Goal: Task Accomplishment & Management: Complete application form

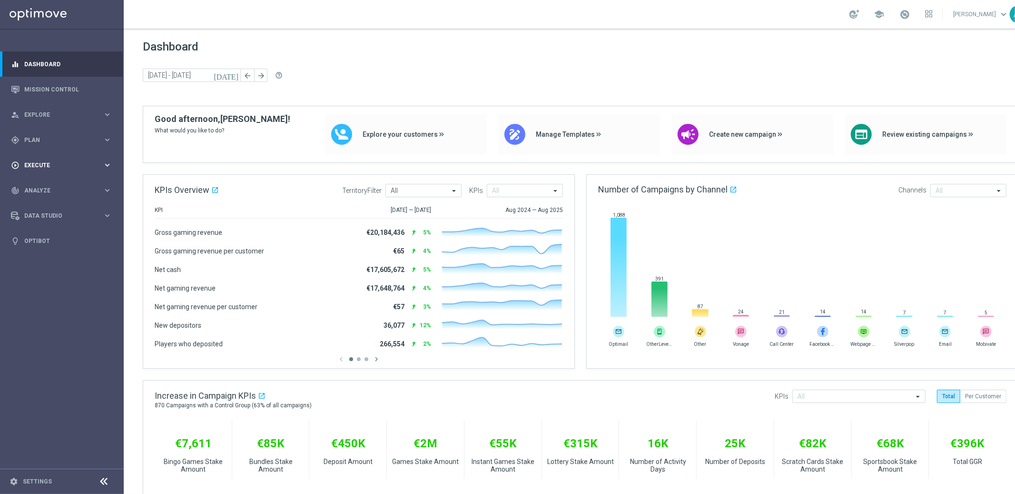
click at [56, 167] on span "Execute" at bounding box center [63, 165] width 79 height 6
click at [55, 185] on link "Campaign Builder" at bounding box center [62, 185] width 74 height 8
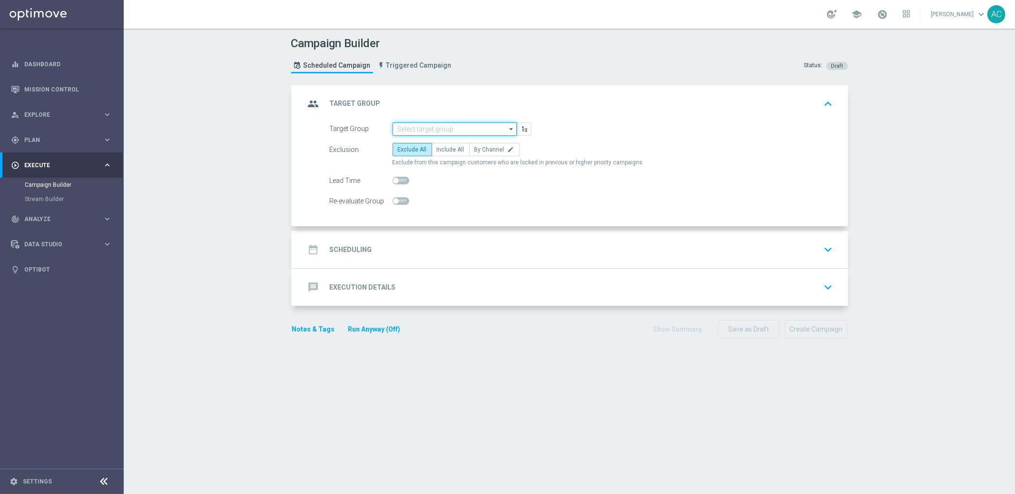
click at [423, 129] on input at bounding box center [455, 128] width 124 height 13
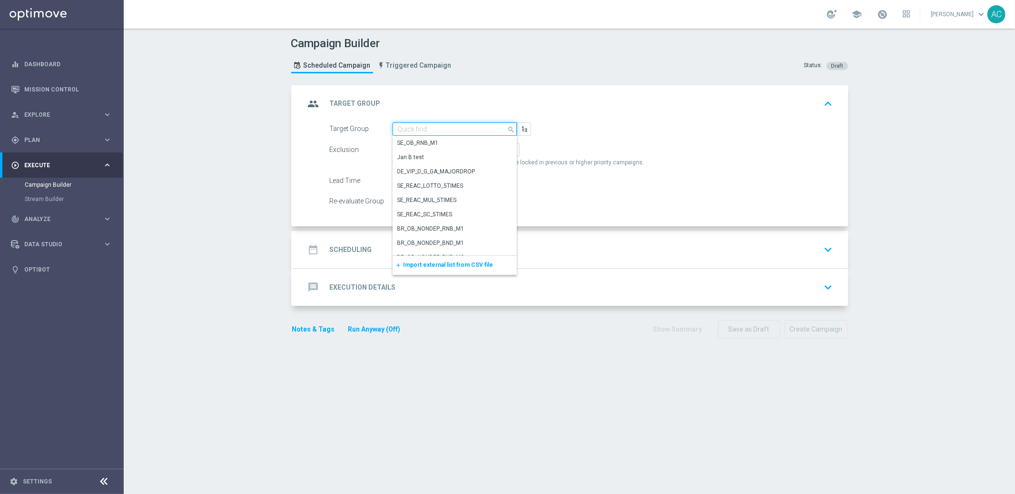
paste input "BR_CAS__FTP_BET_2025__ALL_EMA_TAC_MIX"
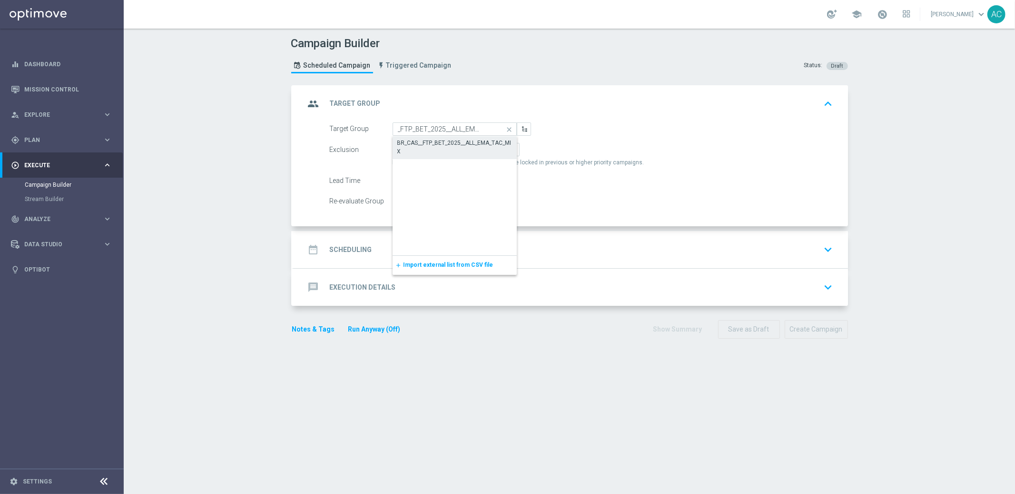
click at [444, 142] on div "BR_CAS__FTP_BET_2025__ALL_EMA_TAC_MIX" at bounding box center [454, 147] width 115 height 17
type input "BR_CAS__FTP_BET_2025__ALL_EMA_TAC_MIX"
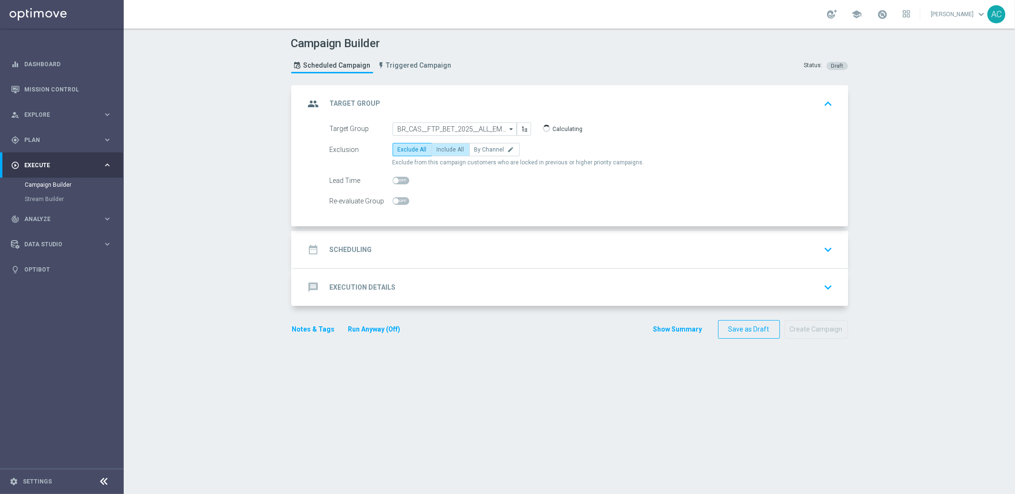
click at [454, 148] on span "Include All" at bounding box center [451, 149] width 28 height 7
click at [443, 148] on input "Include All" at bounding box center [440, 151] width 6 height 6
radio input "true"
click at [355, 262] on div "date_range Scheduling keyboard_arrow_down" at bounding box center [571, 249] width 555 height 37
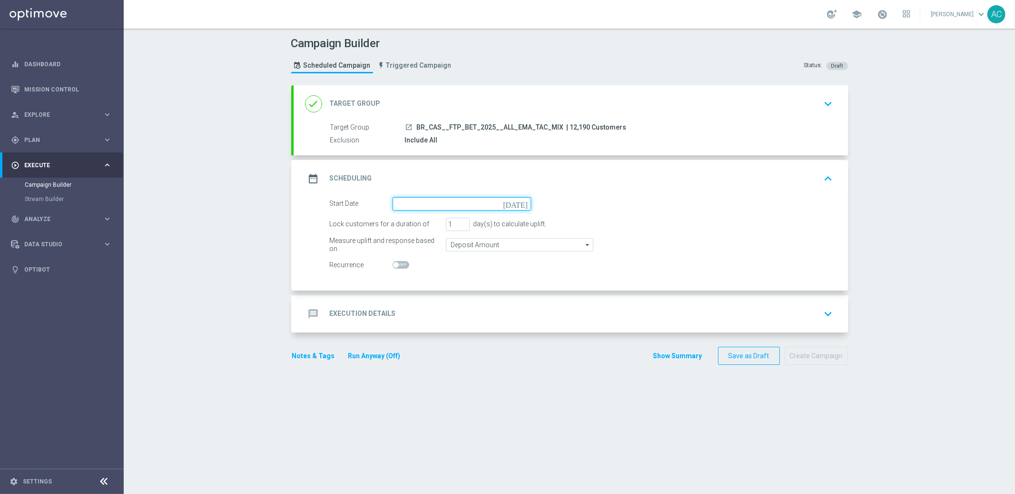
click at [396, 200] on input at bounding box center [462, 203] width 139 height 13
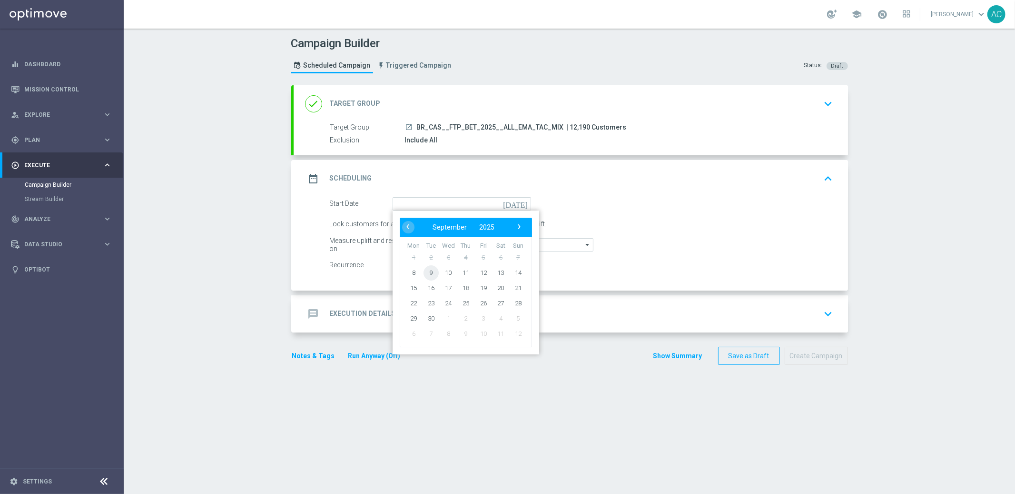
click at [427, 272] on span "9" at bounding box center [430, 272] width 15 height 15
type input "[DATE]"
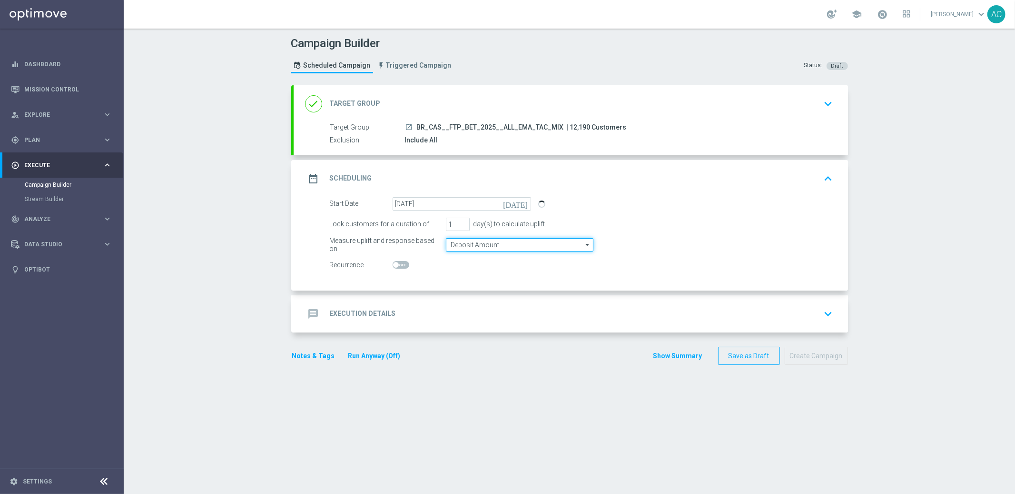
click at [460, 242] on input "Deposit Amount" at bounding box center [520, 244] width 148 height 13
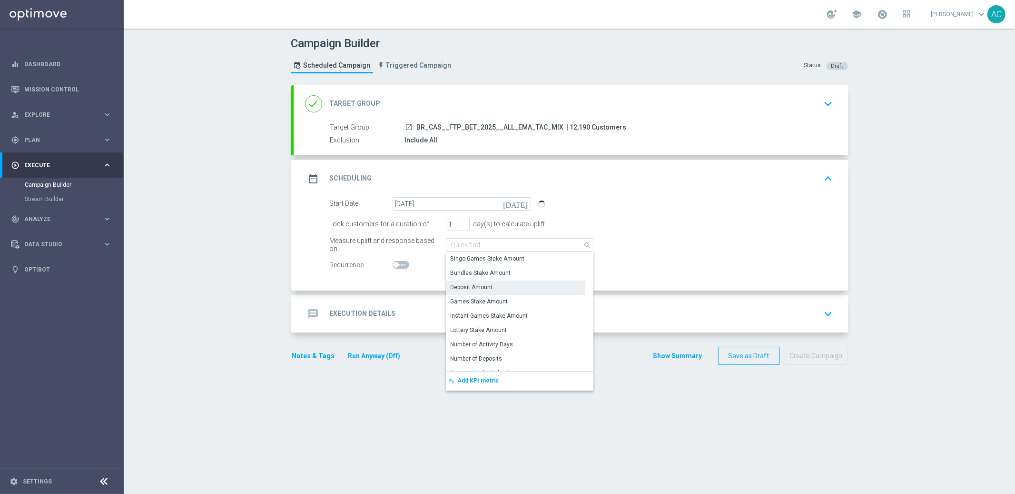
click at [393, 264] on span at bounding box center [396, 265] width 6 height 6
click at [393, 264] on input "checkbox" at bounding box center [401, 265] width 17 height 8
checkbox input "true"
type input "Deposit Amount"
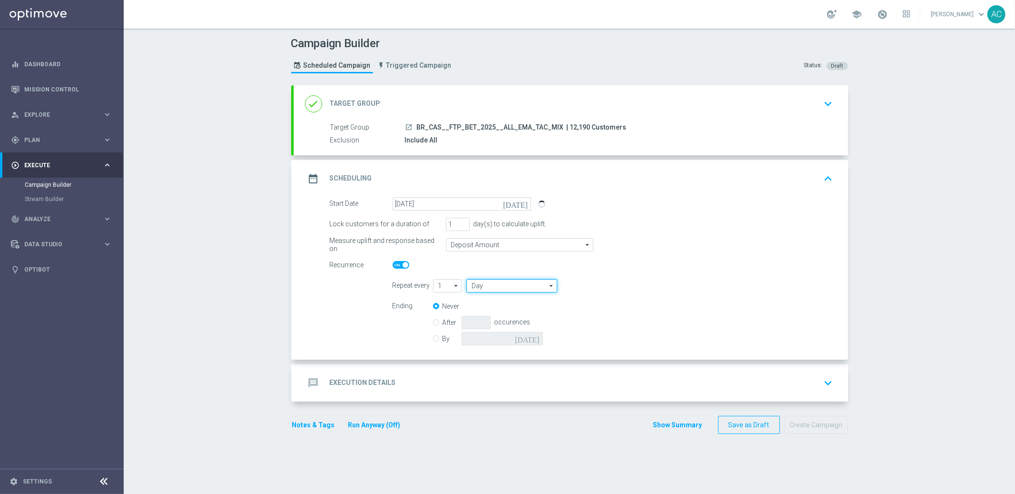
click at [475, 284] on input "Day" at bounding box center [512, 285] width 90 height 13
drag, startPoint x: 499, startPoint y: 313, endPoint x: 493, endPoint y: 315, distance: 6.4
click at [499, 313] on div "Week" at bounding box center [509, 314] width 84 height 14
type input "Week"
click at [619, 285] on input "checkbox" at bounding box center [622, 285] width 14 height 13
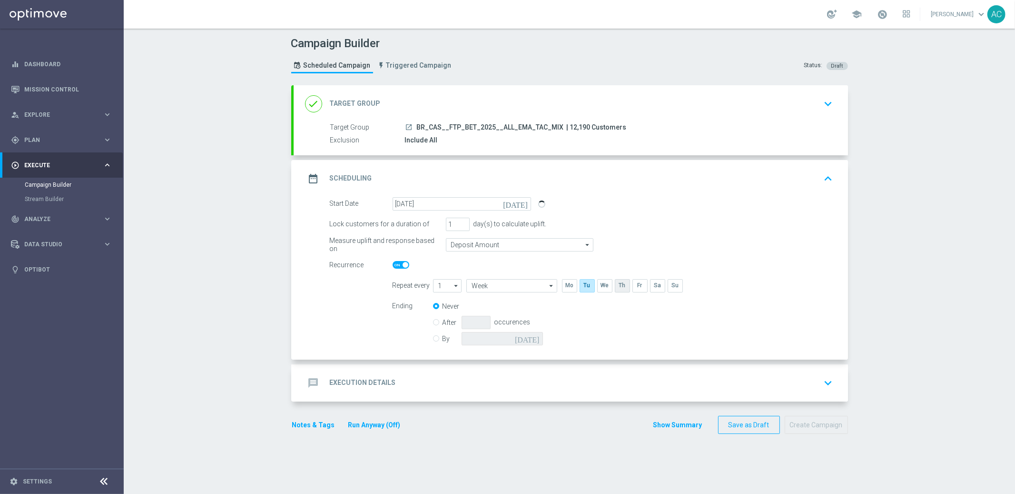
checkbox input "true"
click at [657, 285] on input "checkbox" at bounding box center [657, 285] width 14 height 13
checkbox input "true"
click at [436, 336] on div "By [DATE]" at bounding box center [493, 338] width 121 height 13
click at [433, 337] on input "By" at bounding box center [436, 337] width 6 height 6
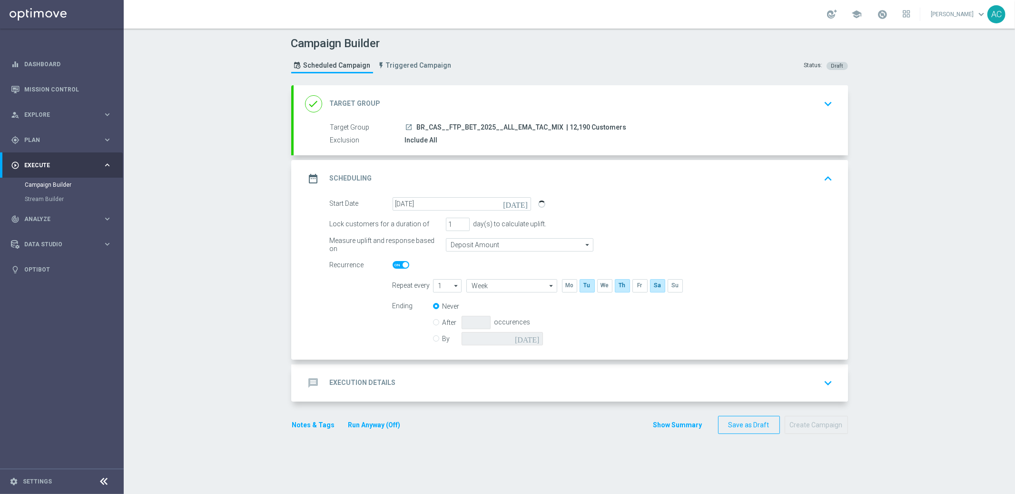
radio input "true"
radio input "false"
click at [501, 337] on input at bounding box center [502, 338] width 81 height 13
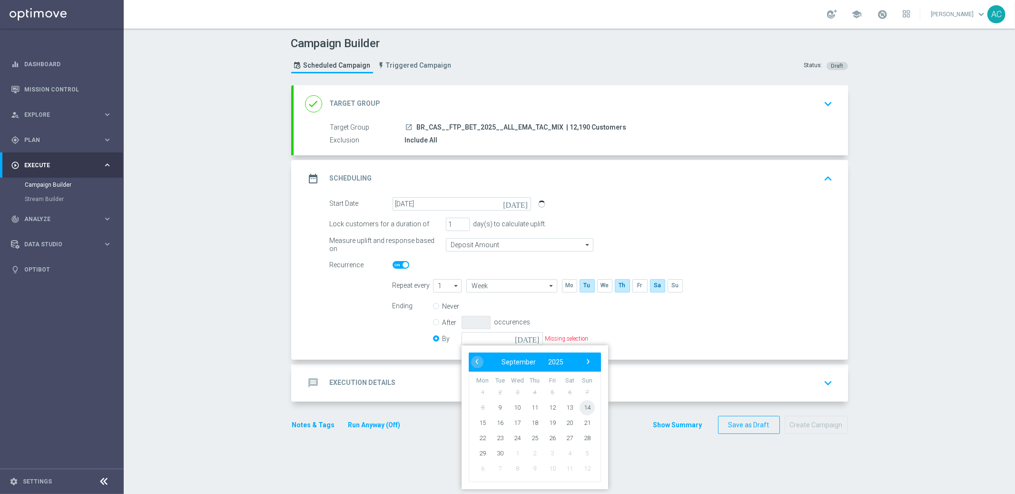
click at [585, 403] on span "14" at bounding box center [586, 406] width 15 height 15
type input "[DATE]"
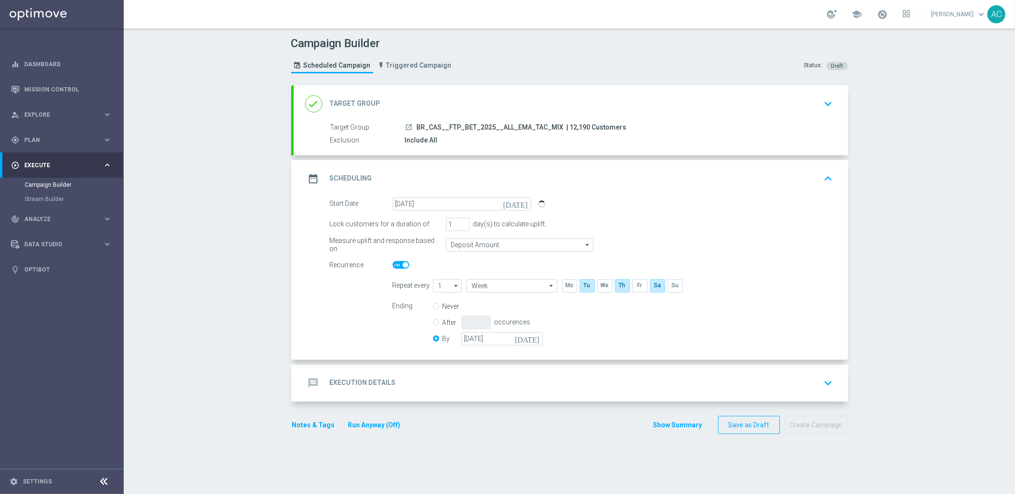
click at [389, 381] on h2 "Execution Details" at bounding box center [363, 382] width 66 height 9
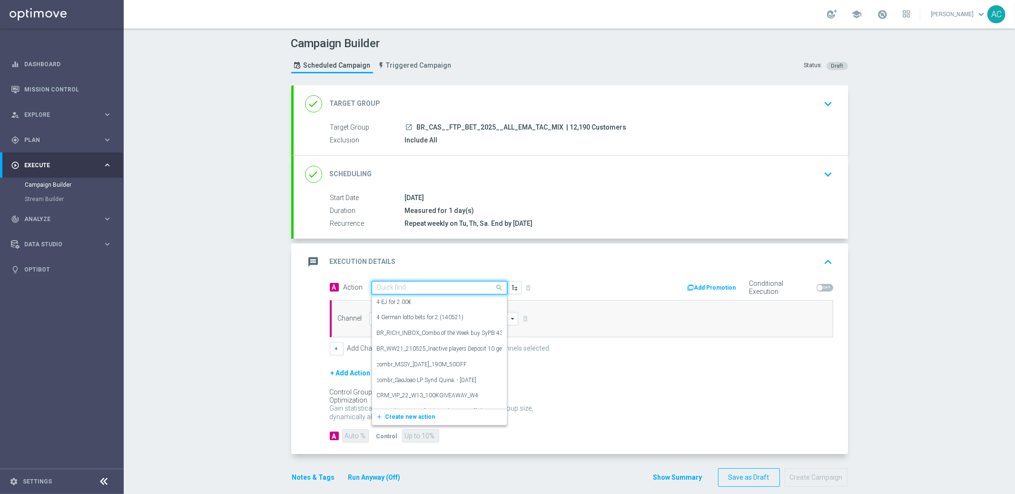
click at [460, 288] on input "text" at bounding box center [430, 288] width 106 height 8
paste input "BR_CAS__FTPWHEEL__ALL_EMA_TAC_GM"
type input "BR_CAS__FTPWHEEL__ALL_EMA_TAC_GM"
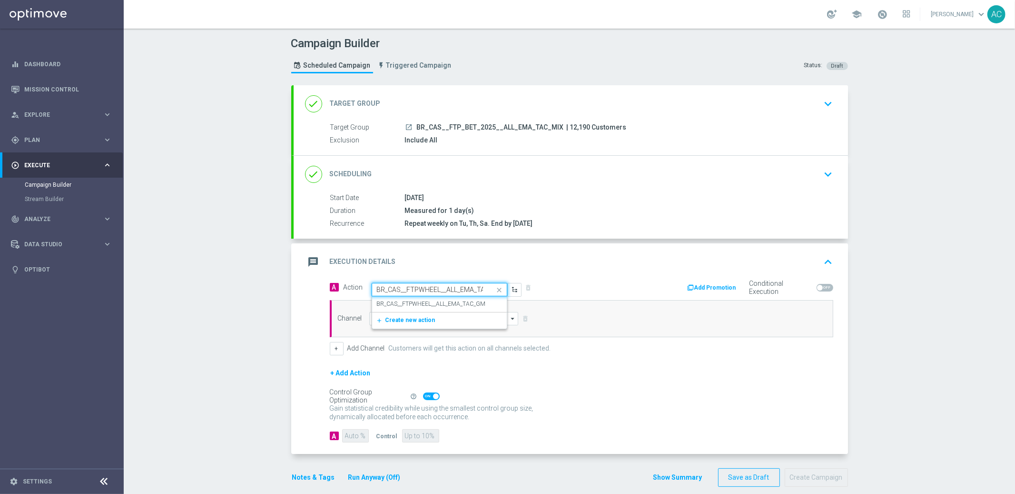
scroll to position [0, 18]
click at [444, 301] on label "BR_CAS__FTPWHEEL__ALL_EMA_TAC_GM" at bounding box center [431, 304] width 109 height 8
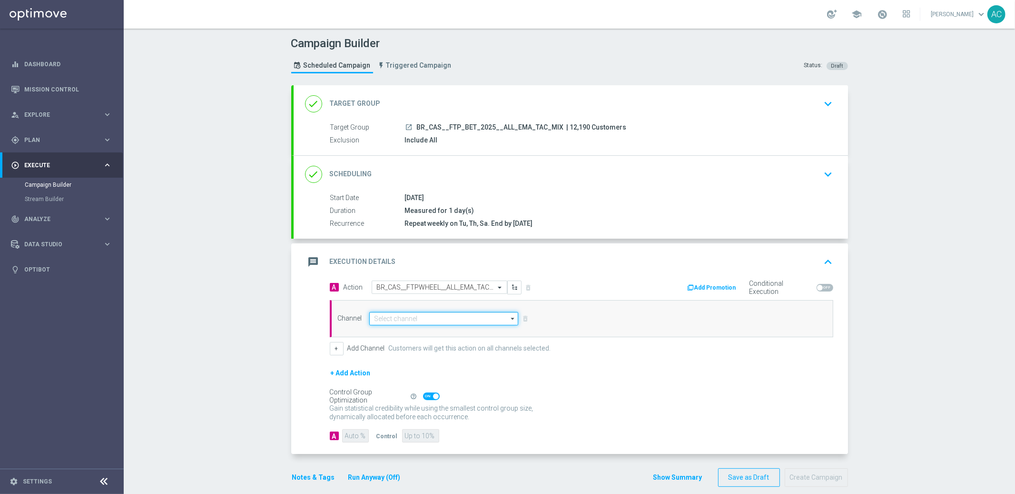
click at [400, 318] on input at bounding box center [443, 318] width 149 height 13
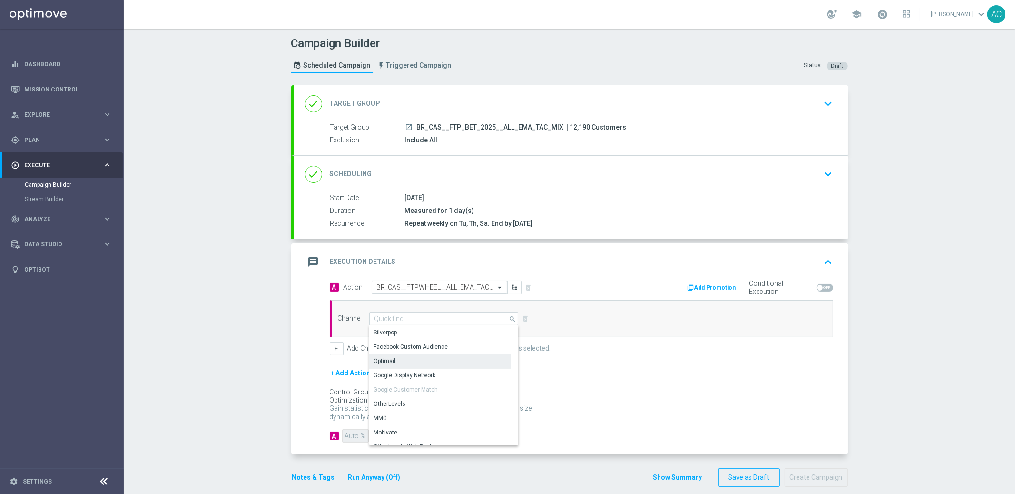
click at [411, 365] on div "Optimail" at bounding box center [440, 360] width 142 height 13
type input "Optimail"
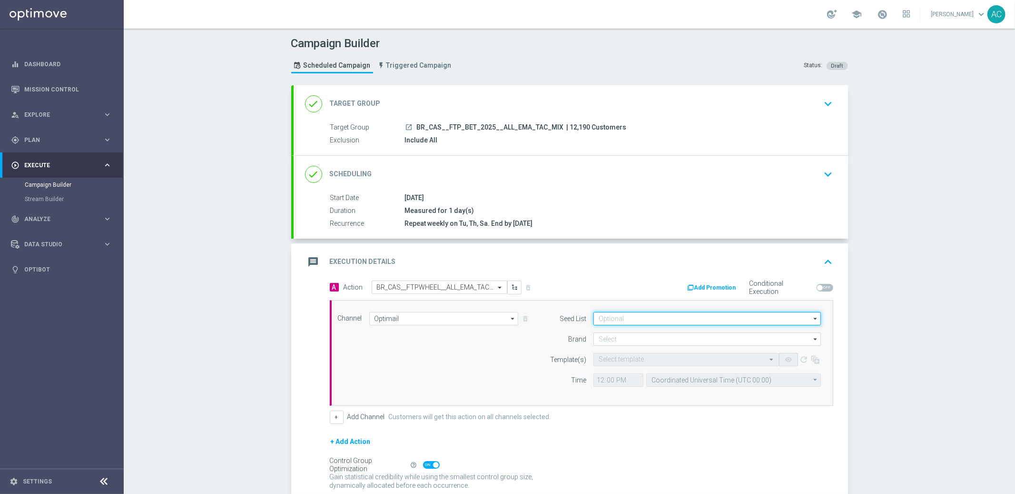
click at [668, 322] on input at bounding box center [708, 318] width 228 height 13
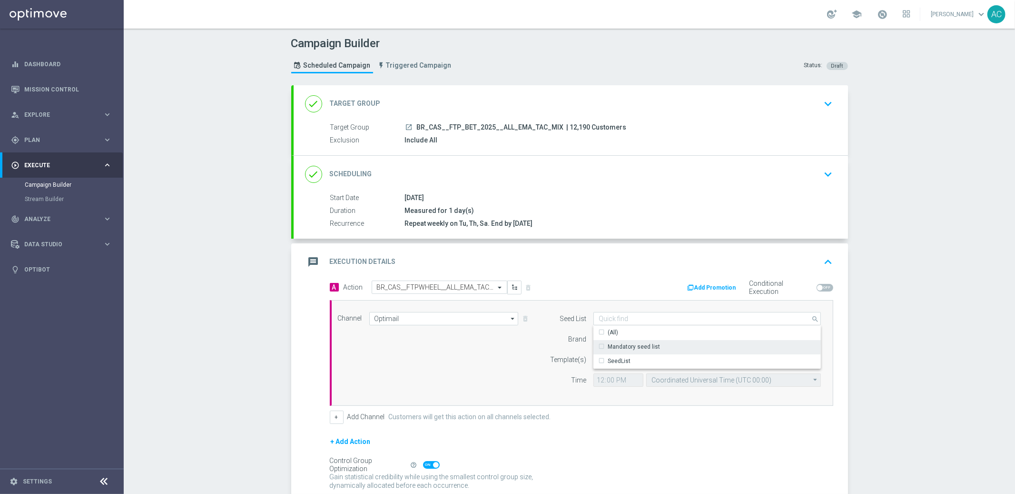
drag, startPoint x: 649, startPoint y: 345, endPoint x: 542, endPoint y: 352, distance: 107.3
click at [649, 345] on div "Mandatory seed list" at bounding box center [634, 346] width 52 height 9
click at [462, 364] on div "Channel Optimail Optimail arrow_drop_down Show Selected 1 of 26 Silverpop" at bounding box center [580, 353] width 498 height 82
type input "Mandatory seed list"
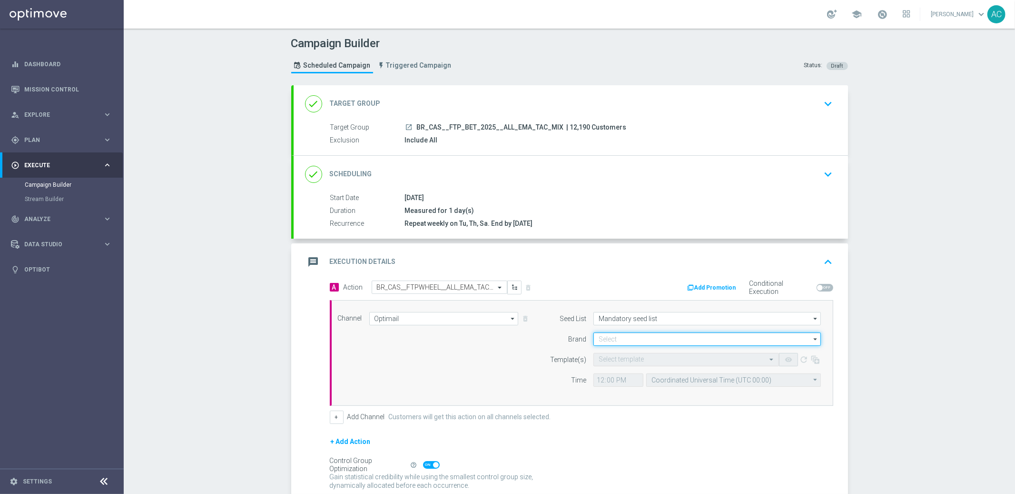
click at [663, 335] on input at bounding box center [708, 338] width 228 height 13
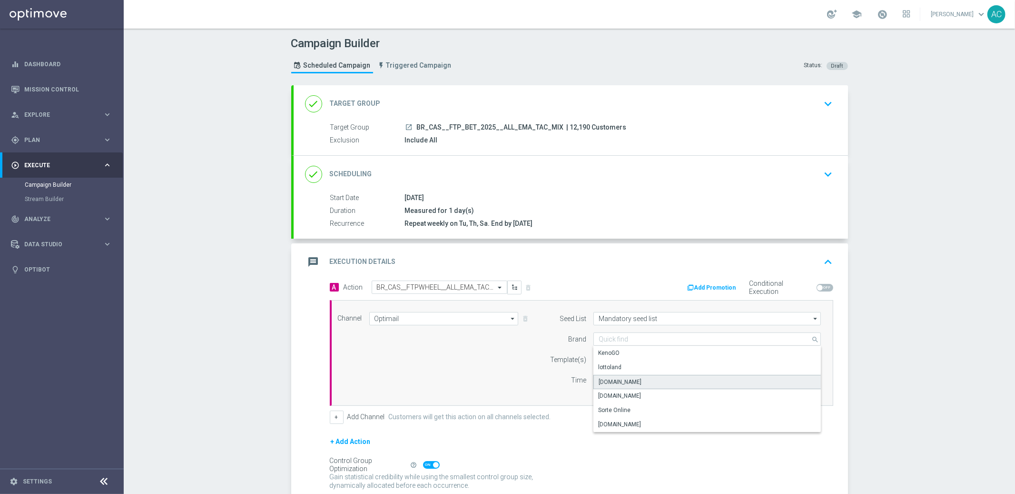
drag, startPoint x: 638, startPoint y: 380, endPoint x: 452, endPoint y: 375, distance: 186.2
click at [638, 380] on div "[DOMAIN_NAME]" at bounding box center [708, 382] width 228 height 14
type input "[DOMAIN_NAME]"
drag, startPoint x: 444, startPoint y: 374, endPoint x: 464, endPoint y: 370, distance: 20.8
click at [444, 374] on div "Channel Optimail Optimail arrow_drop_down Show Selected 1 of 26 Silverpop" at bounding box center [580, 353] width 498 height 82
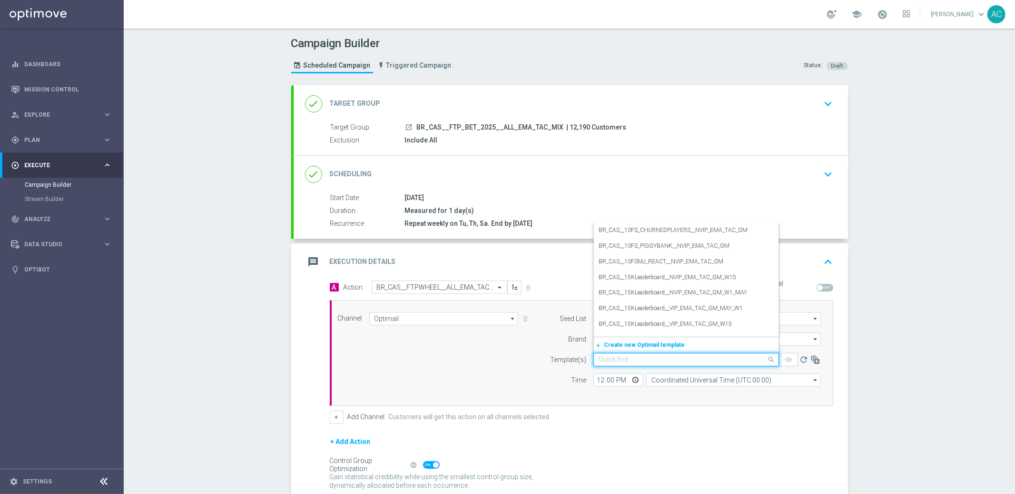
click at [614, 356] on input "text" at bounding box center [677, 360] width 156 height 8
paste input "BR_CAS__FTPWHEEL__ALL_EMA_TAC_GM"
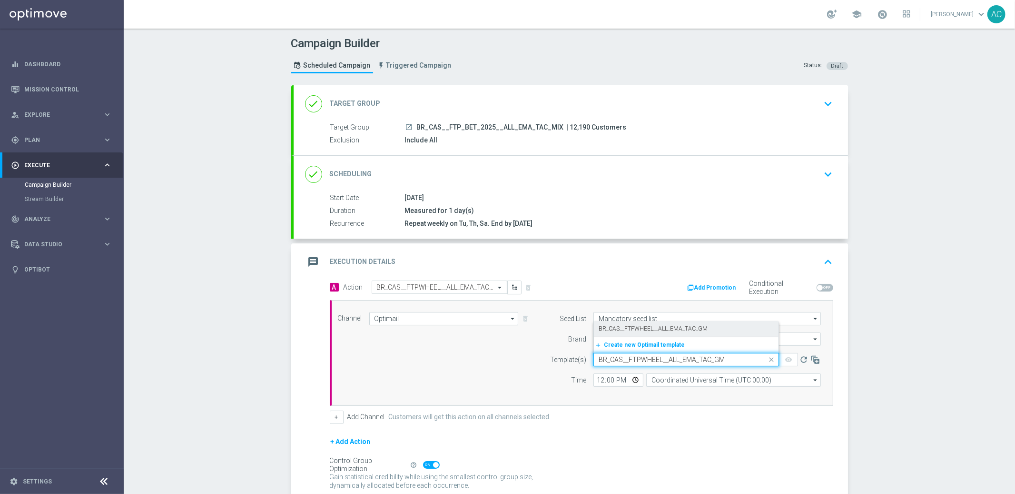
click at [645, 330] on label "BR_CAS__FTPWHEEL__ALL_EMA_TAC_GM" at bounding box center [653, 329] width 109 height 8
type input "BR_CAS__FTPWHEEL__ALL_EMA_TAC_GM"
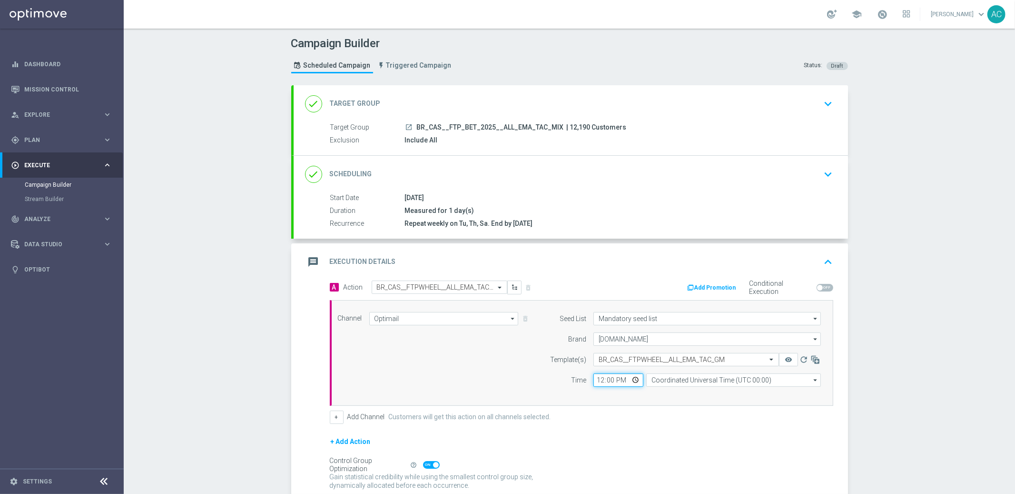
click at [594, 378] on input "12:00" at bounding box center [619, 379] width 50 height 13
type input "18:00"
click at [666, 378] on input "Coordinated Universal Time (UTC 00:00)" at bounding box center [733, 379] width 175 height 13
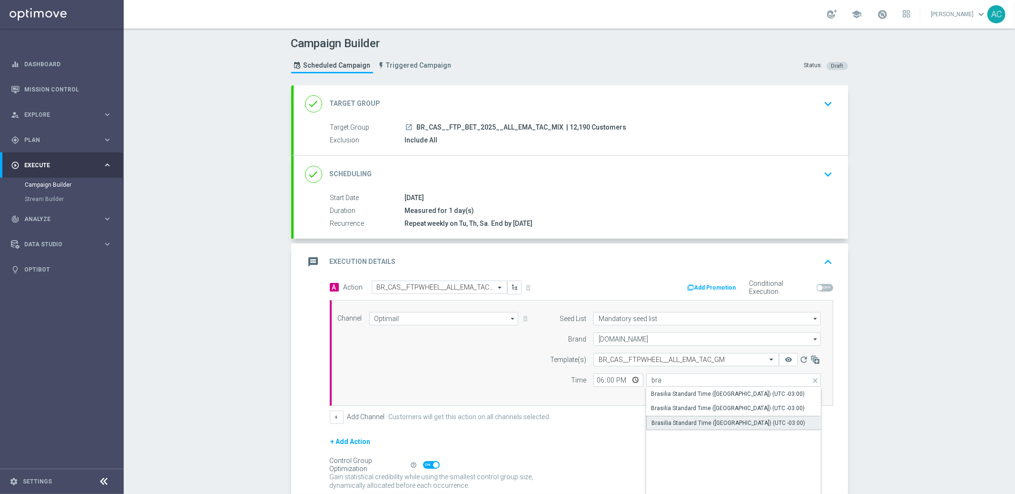
click at [744, 423] on div "Brasilia Standard Time ([GEOGRAPHIC_DATA]) (UTC -03:00)" at bounding box center [729, 422] width 154 height 9
type input "Brasilia Standard Time ([GEOGRAPHIC_DATA]) (UTC -03:00)"
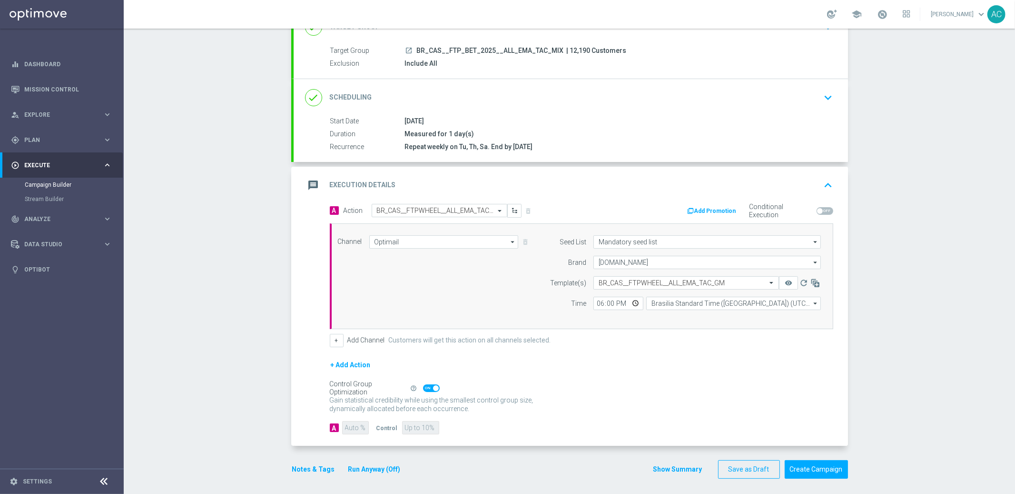
scroll to position [80, 0]
click at [821, 465] on button "Create Campaign" at bounding box center [816, 466] width 63 height 19
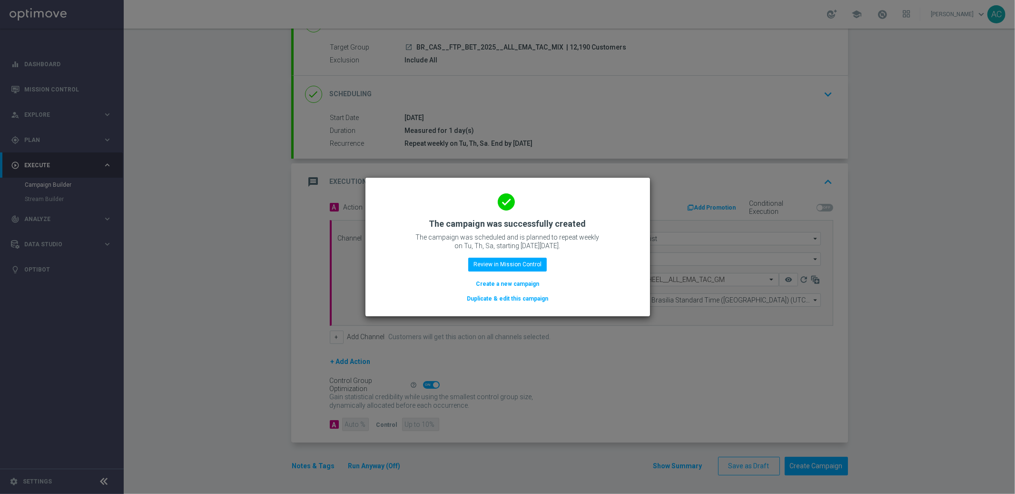
click at [514, 283] on button "Create a new campaign" at bounding box center [507, 283] width 65 height 10
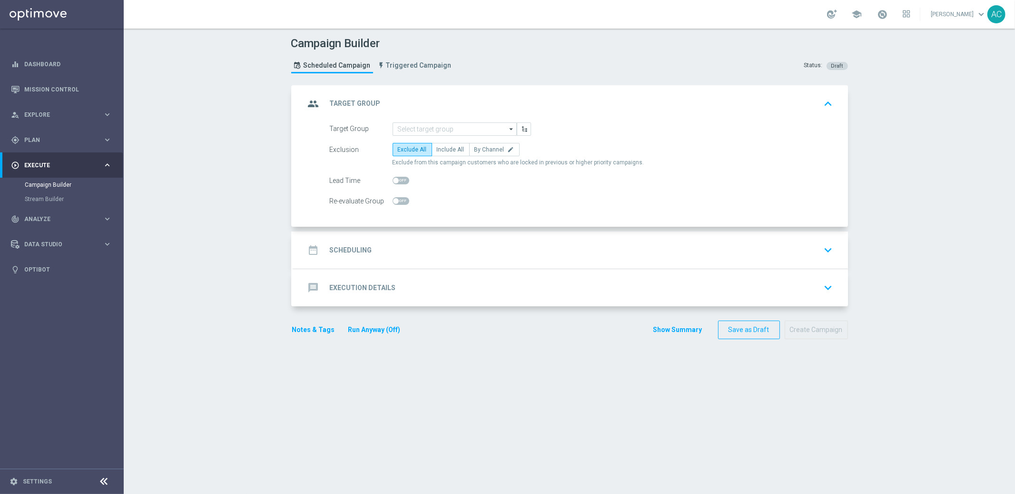
scroll to position [0, 0]
click at [461, 125] on input at bounding box center [455, 128] width 124 height 13
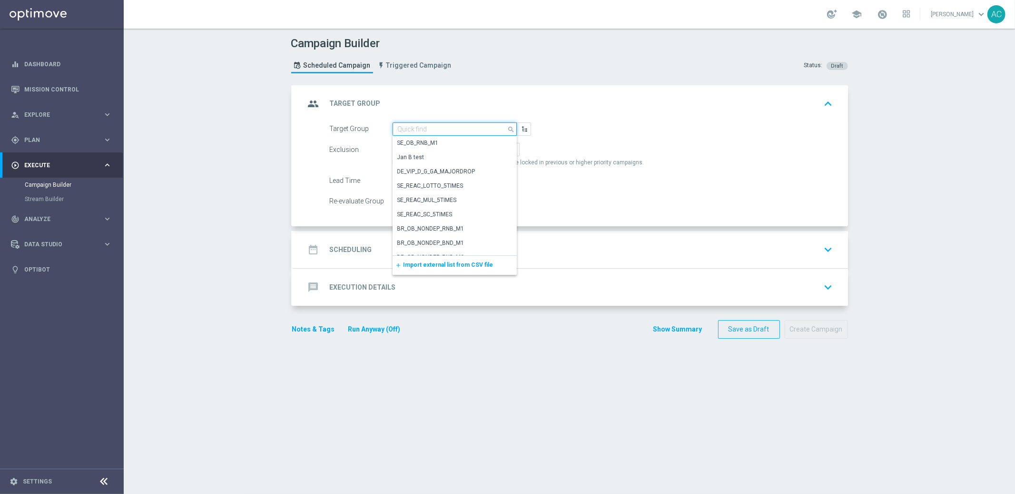
paste input "BR_CAS__FTP_BET_2025__ALL_RI_TAC_MIX"
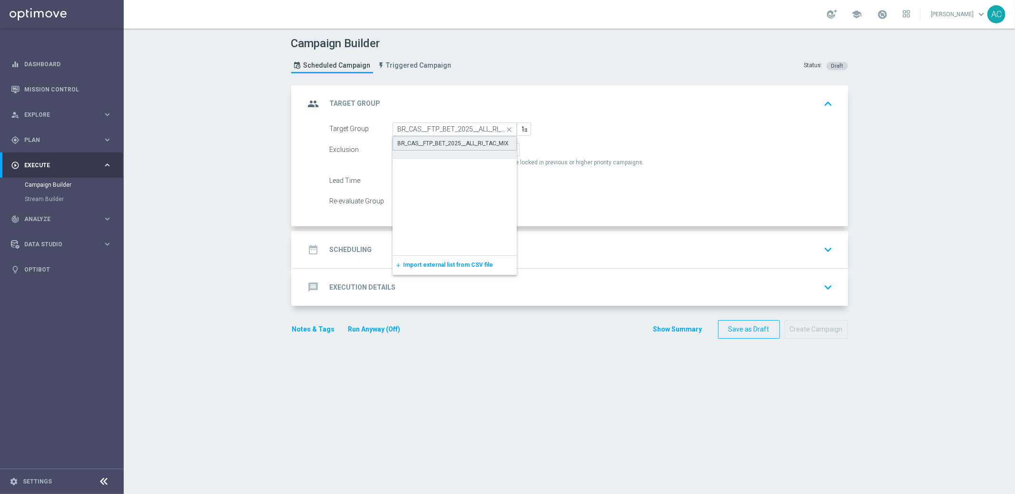
click at [450, 136] on div "BR_CAS__FTP_BET_2025__ALL_RI_TAC_MIX" at bounding box center [455, 143] width 125 height 14
type input "BR_CAS__FTP_BET_2025__ALL_RI_TAC_MIX"
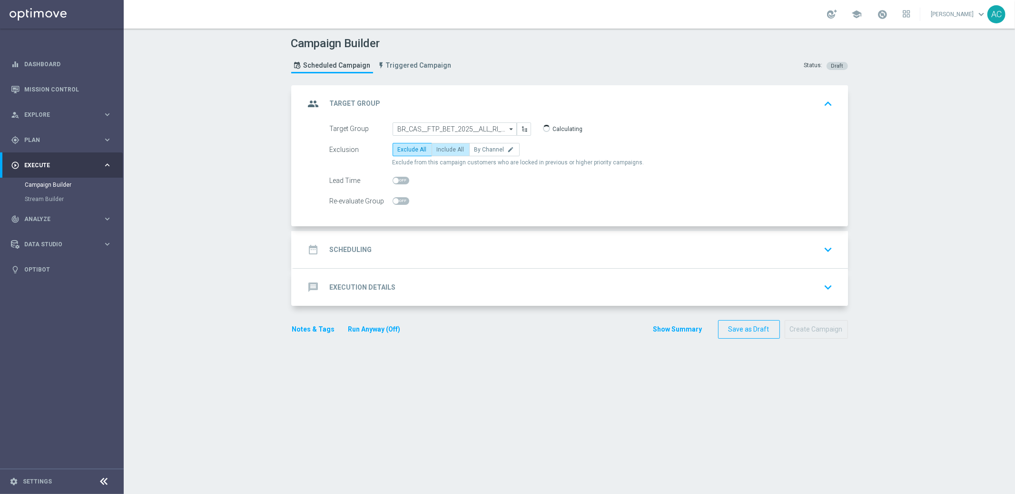
click at [440, 154] on label "Include All" at bounding box center [451, 149] width 38 height 13
click at [440, 154] on input "Include All" at bounding box center [440, 151] width 6 height 6
radio input "true"
click at [367, 248] on div "date_range Scheduling keyboard_arrow_down" at bounding box center [571, 249] width 532 height 18
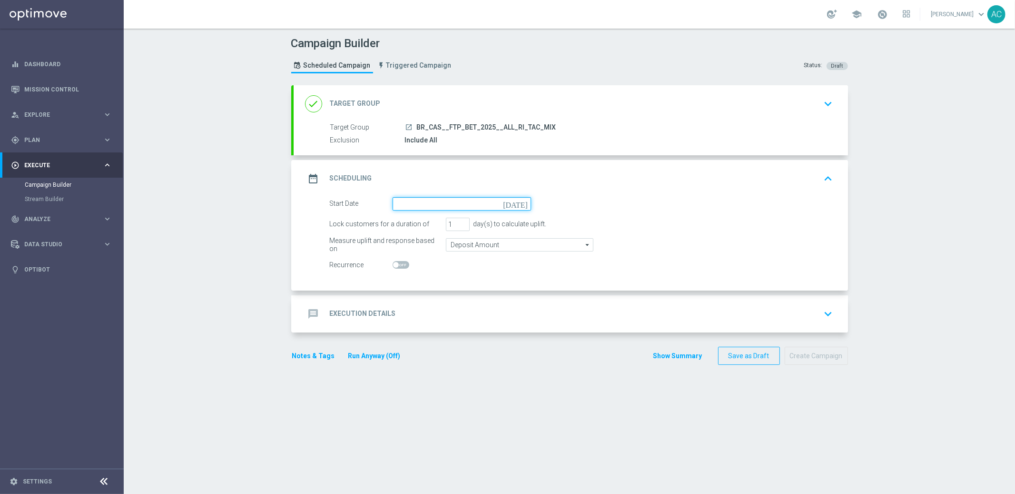
click at [472, 207] on input at bounding box center [462, 203] width 139 height 13
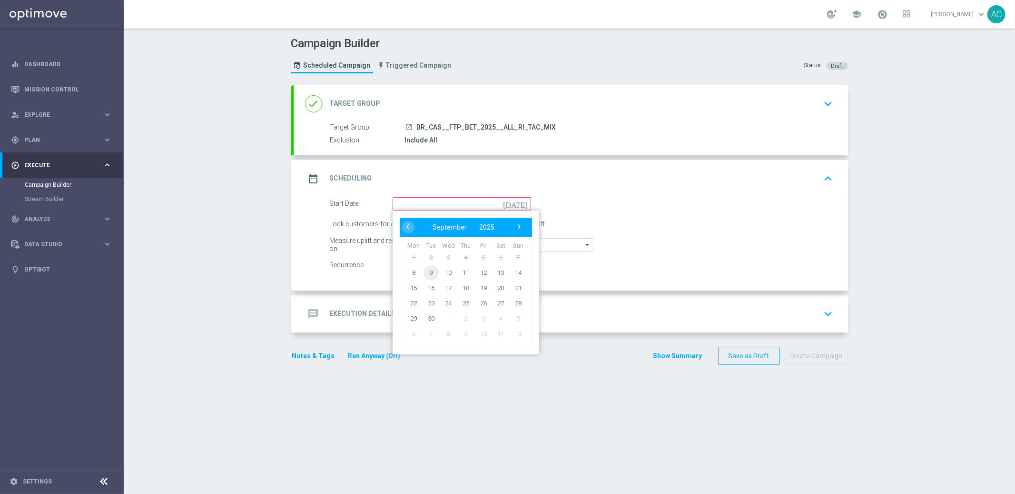
drag, startPoint x: 423, startPoint y: 268, endPoint x: 459, endPoint y: 254, distance: 39.2
click at [423, 268] on span "9" at bounding box center [430, 272] width 15 height 15
type input "[DATE]"
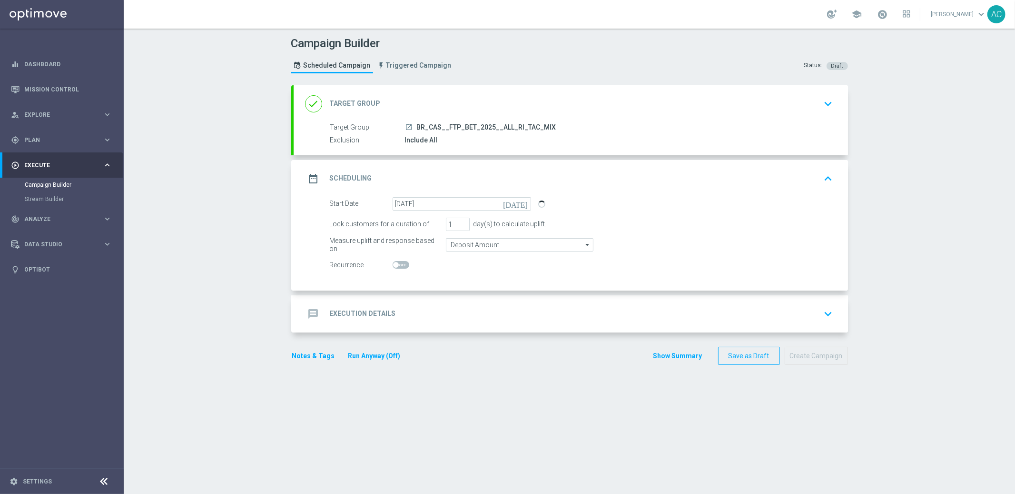
click at [394, 262] on span at bounding box center [401, 265] width 17 height 8
click at [394, 262] on input "checkbox" at bounding box center [401, 265] width 17 height 8
checkbox input "true"
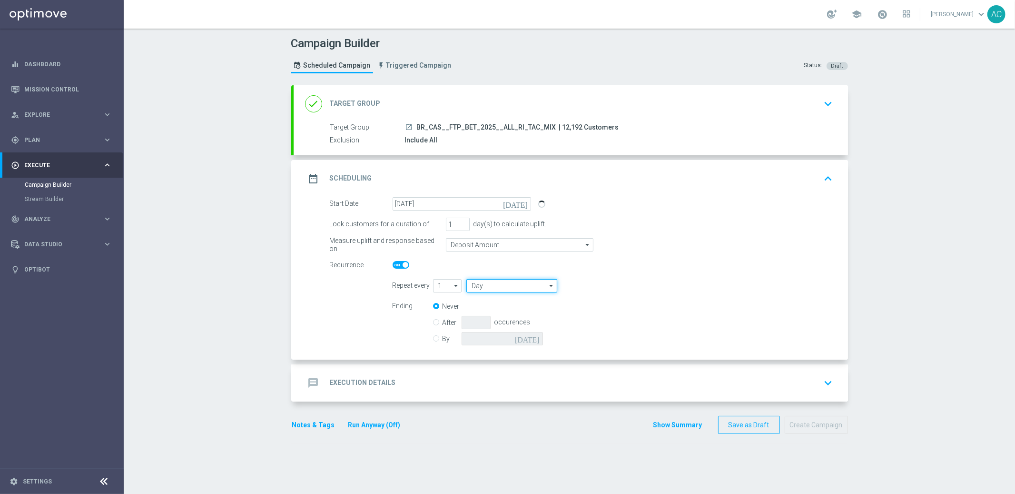
click at [478, 287] on input "Day" at bounding box center [512, 285] width 90 height 13
click at [485, 308] on div "Week" at bounding box center [509, 313] width 84 height 13
type input "Week"
click at [621, 288] on input "checkbox" at bounding box center [622, 285] width 14 height 13
checkbox input "true"
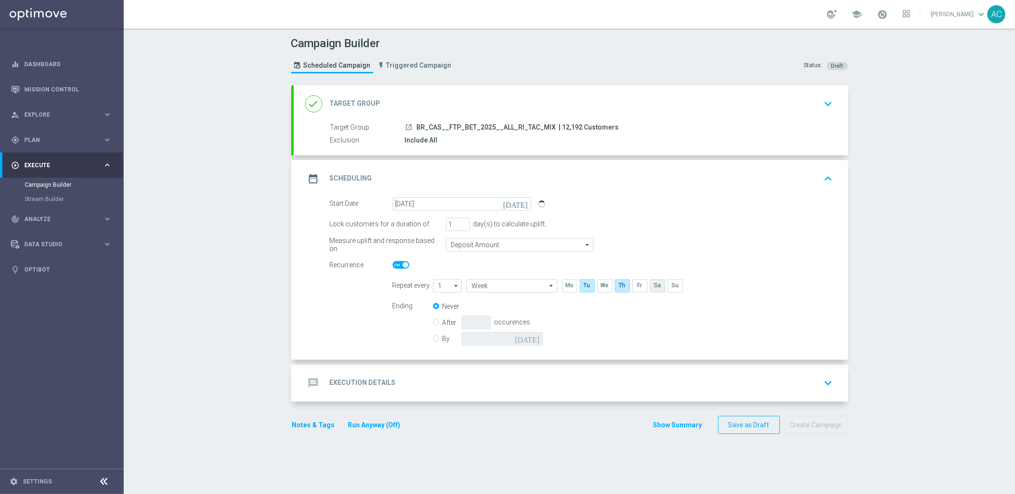
click at [658, 287] on input "checkbox" at bounding box center [657, 285] width 14 height 13
checkbox input "true"
click at [433, 335] on input "By" at bounding box center [436, 337] width 6 height 6
radio input "true"
radio input "false"
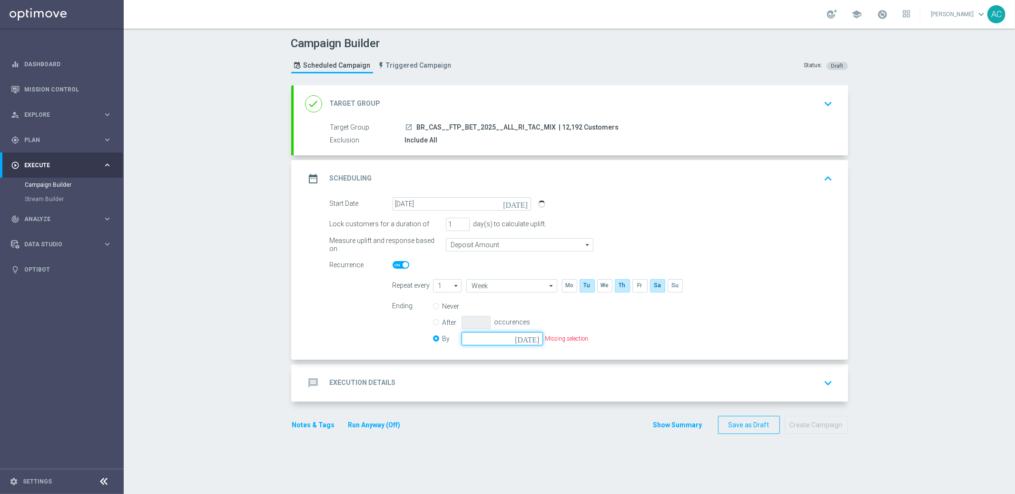
click at [491, 338] on input at bounding box center [502, 338] width 81 height 13
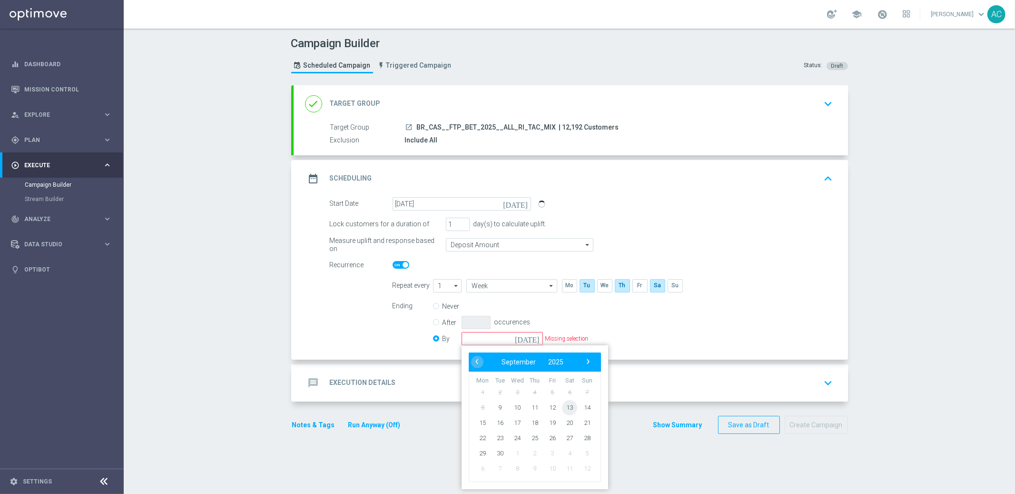
click at [566, 402] on span "13" at bounding box center [569, 406] width 15 height 15
type input "[DATE]"
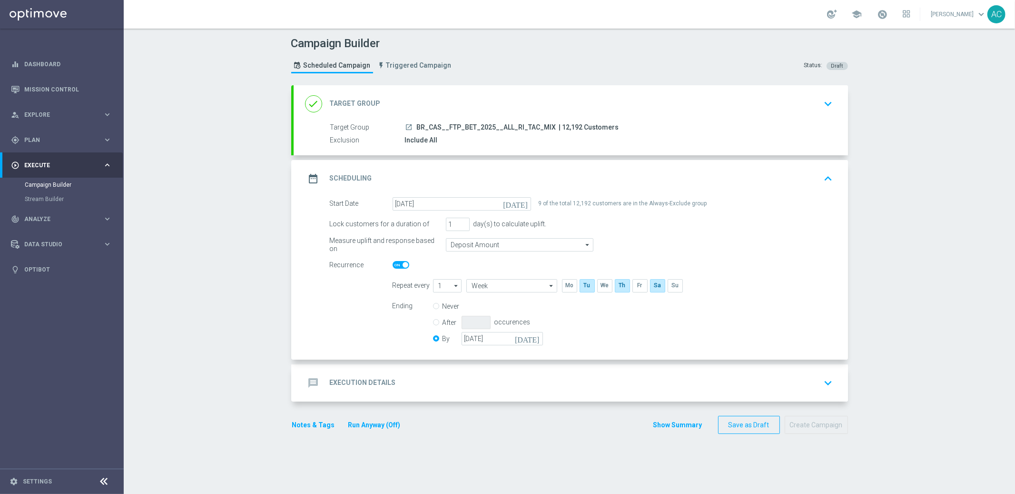
click at [397, 384] on div "message Execution Details keyboard_arrow_down" at bounding box center [571, 383] width 532 height 18
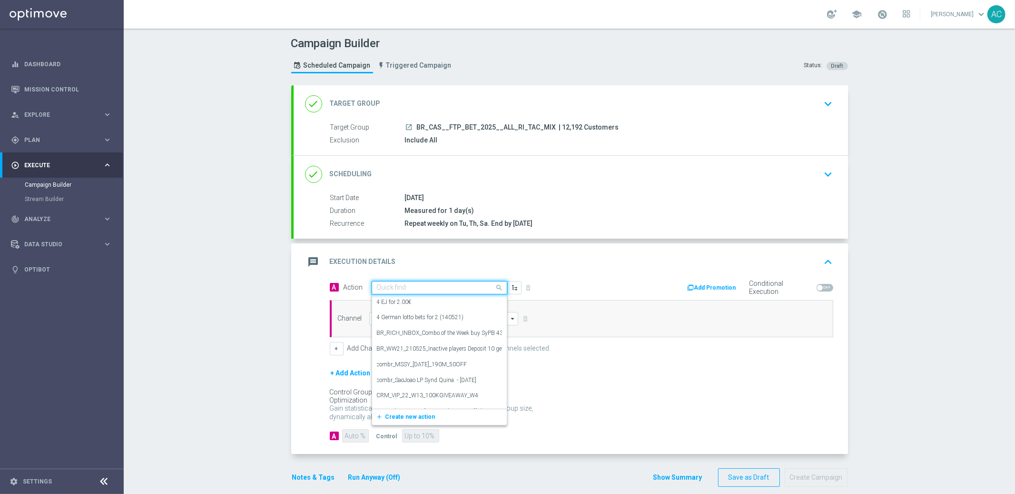
click at [421, 287] on input "text" at bounding box center [430, 288] width 106 height 8
paste input "BR_CAS__FTPWHEEL__ALL_RI_TAC_GM"
type input "BR_CAS__FTPWHEEL__ALL_RI_TAC_GM"
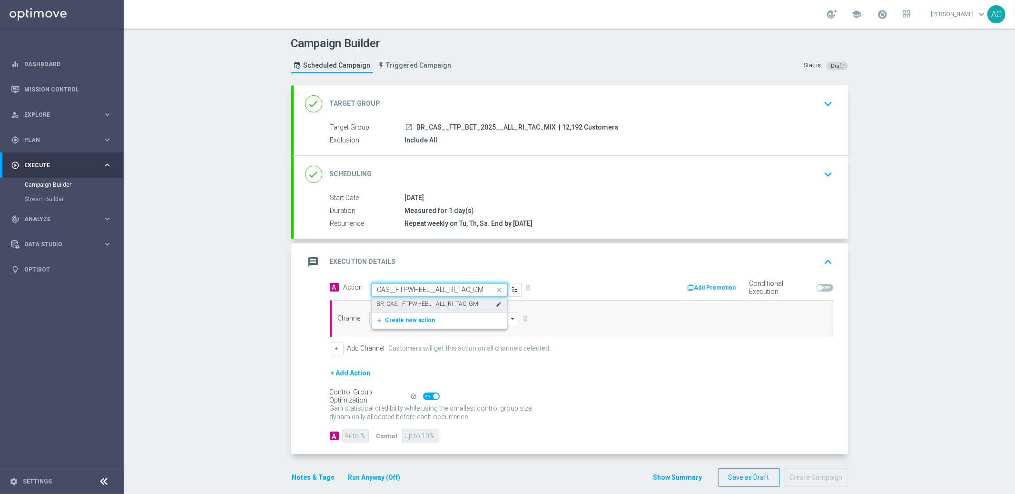
click at [415, 302] on label "BR_CAS__FTPWHEEL__ALL_RI_TAC_GM" at bounding box center [428, 304] width 102 height 8
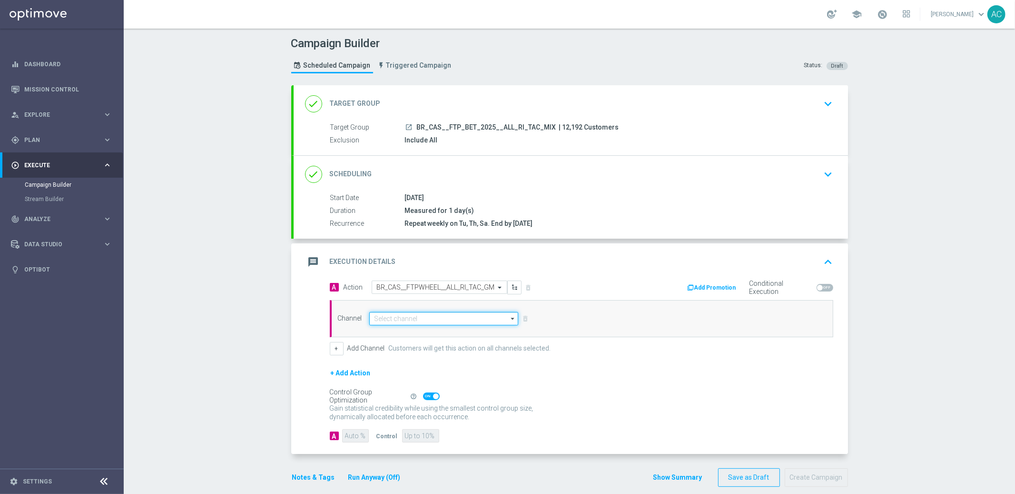
click at [402, 317] on input at bounding box center [443, 318] width 149 height 13
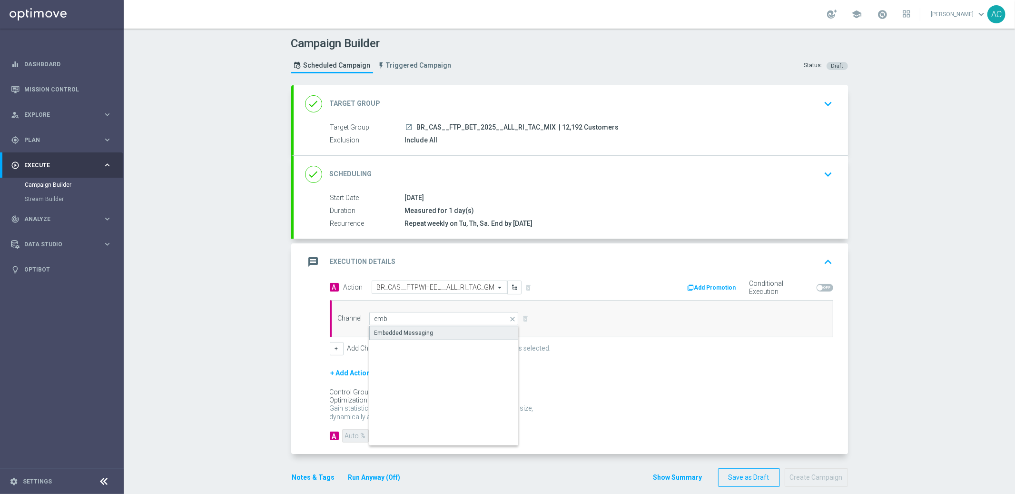
click at [427, 331] on div "Embedded Messaging" at bounding box center [444, 333] width 150 height 14
type input "Embedded Messaging"
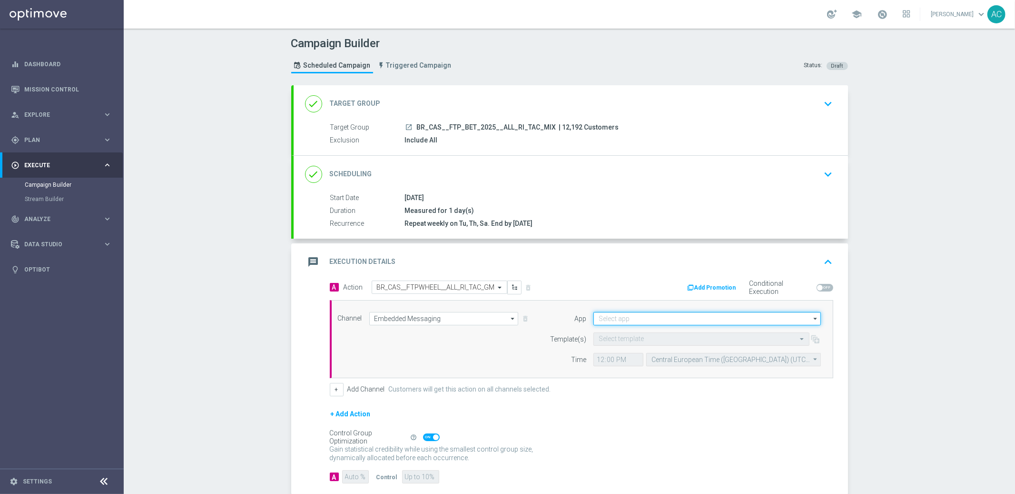
click at [641, 319] on input at bounding box center [708, 318] width 228 height 13
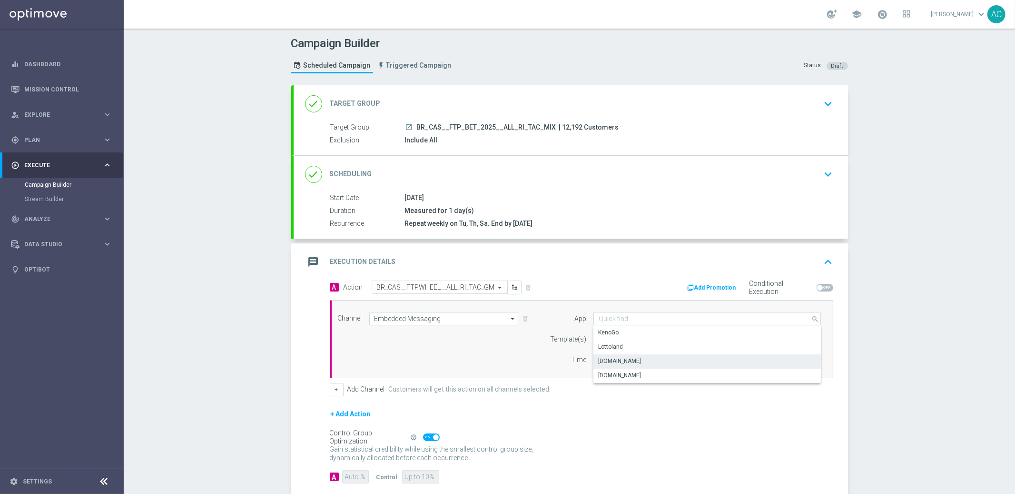
click at [625, 364] on div "[DOMAIN_NAME]" at bounding box center [619, 361] width 43 height 9
type input "[DOMAIN_NAME]"
click at [493, 344] on div "Channel Embedded Messaging Embedded Messaging arrow_drop_down Show Selected 1 o…" at bounding box center [580, 339] width 498 height 54
click at [641, 328] on form "App [DOMAIN_NAME] [DOMAIN_NAME] arrow_drop_down Show Selected 1 of 4 [GEOGRAPHI…" at bounding box center [683, 339] width 276 height 54
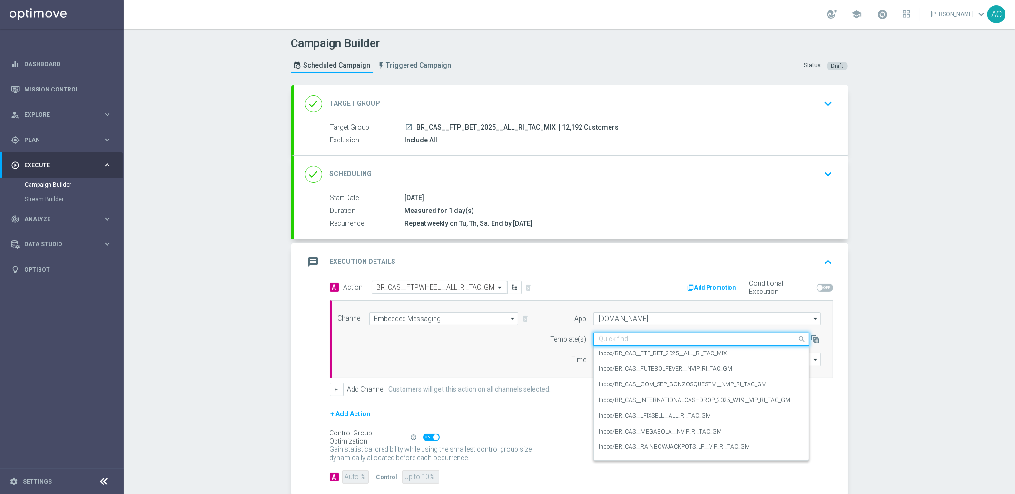
click at [642, 339] on input "text" at bounding box center [692, 339] width 187 height 8
paste input "BR_CAS__FTPWHEEL__ALL_RI_TAC_GM"
type input "BR_CAS__FTPWHEEL__ALL_RI_TAC_GM"
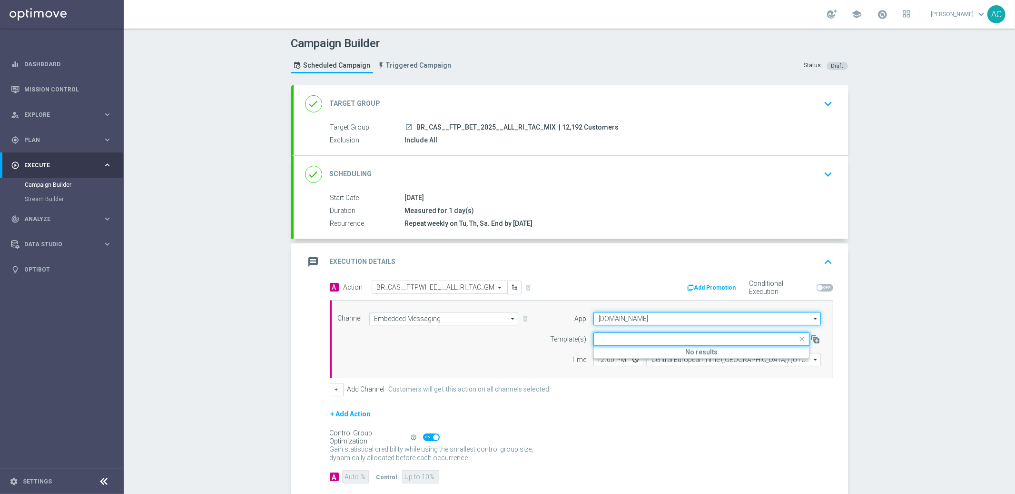
click at [636, 318] on input "[DOMAIN_NAME]" at bounding box center [708, 318] width 228 height 13
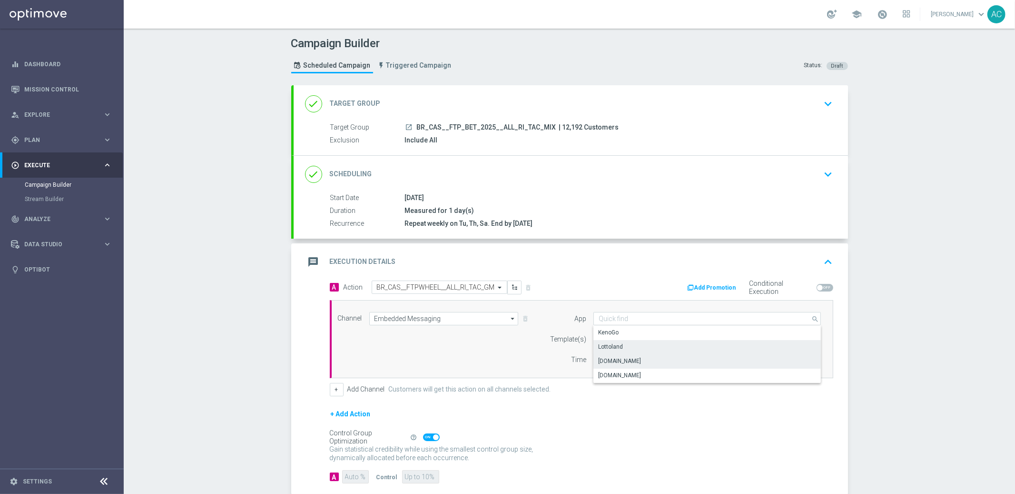
click at [632, 345] on div "Lottoland" at bounding box center [708, 346] width 228 height 13
type input "Lottoland"
click at [637, 344] on div "Select template" at bounding box center [702, 338] width 216 height 13
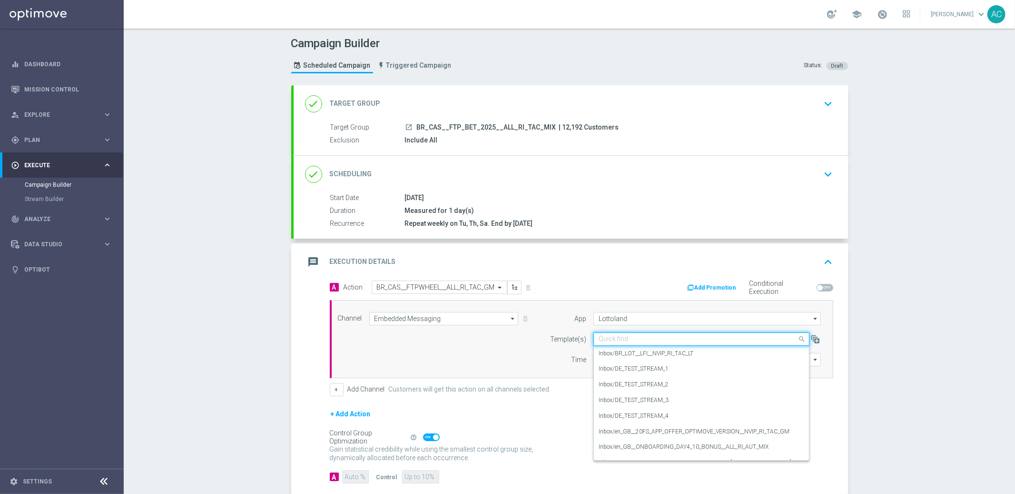
paste input "BR_CAS__FTPWHEEL__ALL_RI_TAC_GM"
type input "BR_CAS__FTPWHEEL__ALL_RI_TAC_GM"
paste input "BR_CAS__FTP_BET_2025__ALL_RI_TAC_MIX"
type input "BR_CAS__FTP_BET_2025__ALL_RI_TAC_MIX"
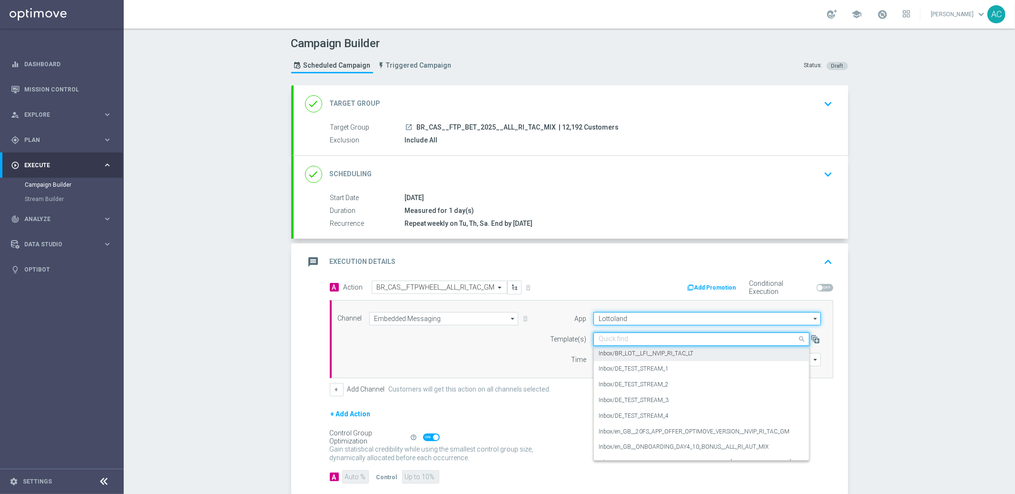
click at [618, 314] on input "Lottoland" at bounding box center [708, 318] width 228 height 13
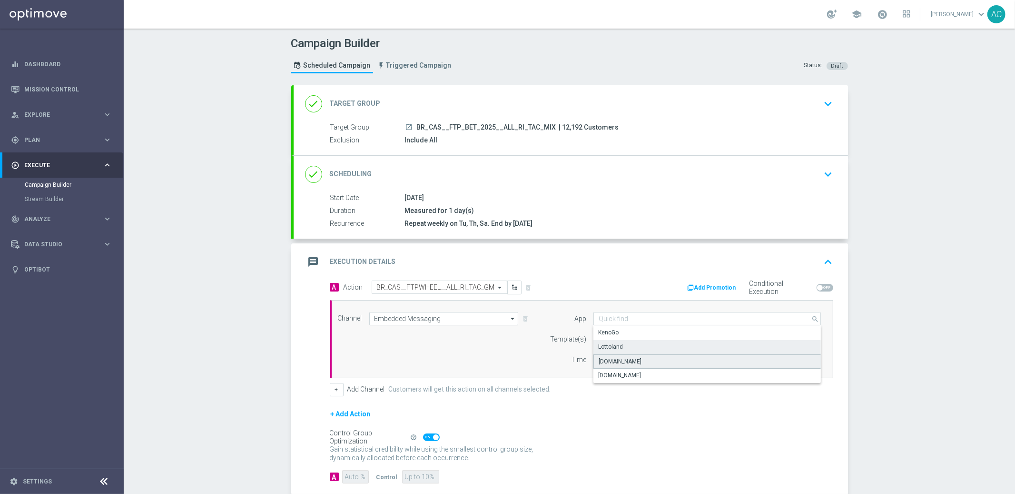
click at [634, 357] on div "[DOMAIN_NAME]" at bounding box center [620, 361] width 43 height 9
type input "[DOMAIN_NAME]"
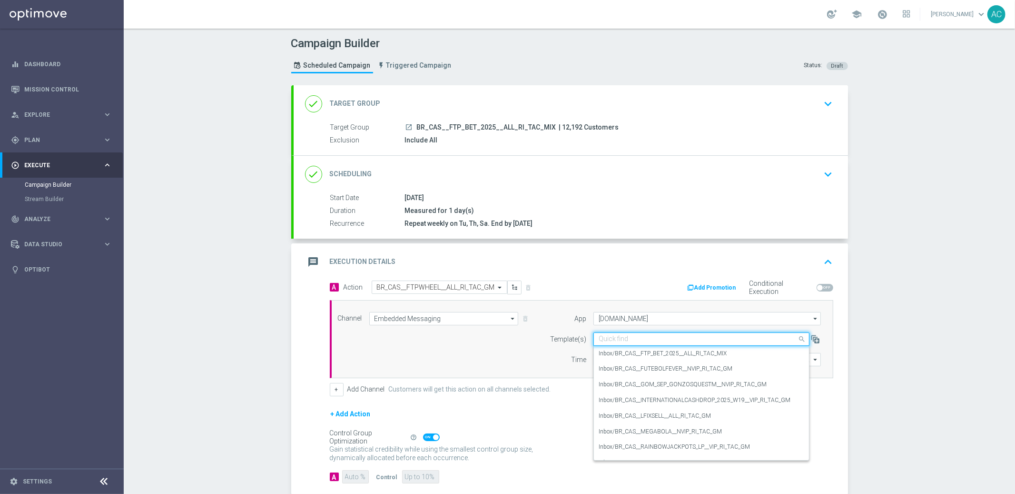
click at [638, 340] on input "text" at bounding box center [692, 339] width 187 height 8
paste input "BR_CAS__FTP_BET_2025__ALL_RI_TAC_MIX"
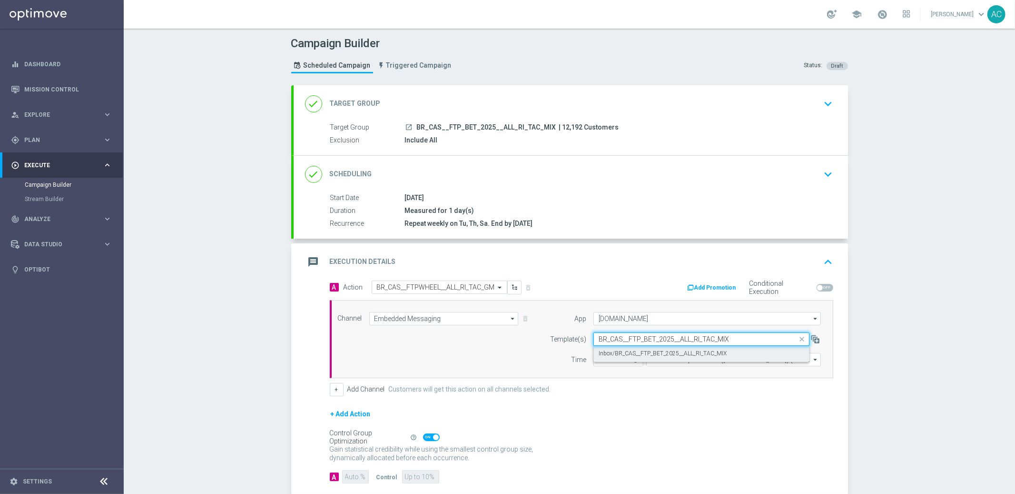
click at [645, 349] on label "Inbox/BR_CAS__FTP_BET_2025__ALL_RI_TAC_MIX" at bounding box center [663, 353] width 128 height 8
type input "BR_CAS__FTP_BET_2025__ALL_RI_TAC_MIX"
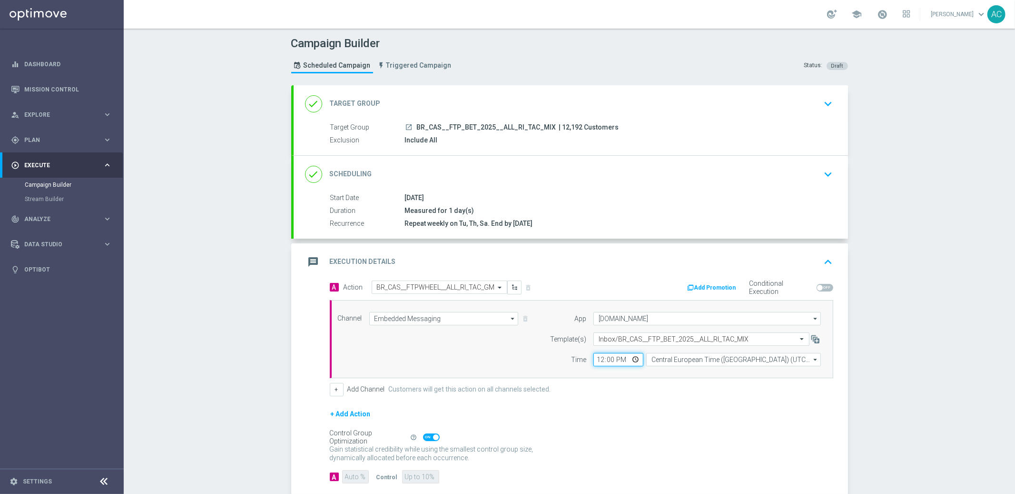
click at [599, 358] on input "12:00" at bounding box center [619, 359] width 50 height 13
type input "00:10"
click at [699, 362] on input "Central European Time ([GEOGRAPHIC_DATA]) (UTC +02:00)" at bounding box center [733, 359] width 175 height 13
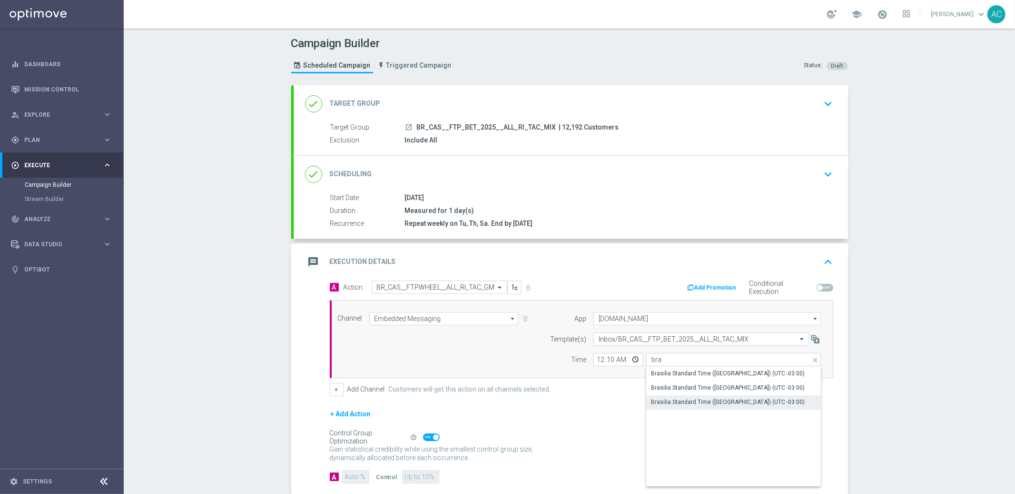
click at [745, 399] on div "Brasilia Standard Time ([GEOGRAPHIC_DATA]) (UTC -03:00)" at bounding box center [728, 401] width 154 height 9
type input "Brasilia Standard Time ([GEOGRAPHIC_DATA]) (UTC -03:00)"
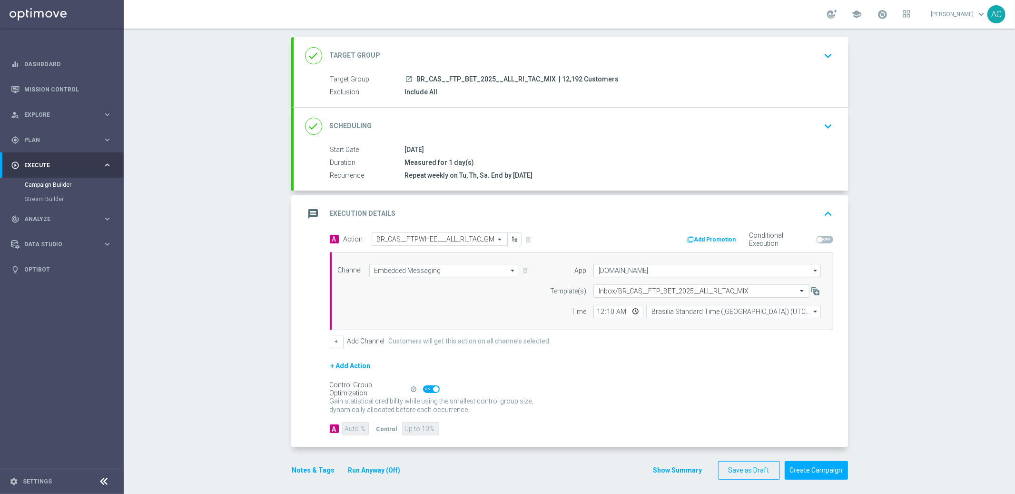
scroll to position [52, 0]
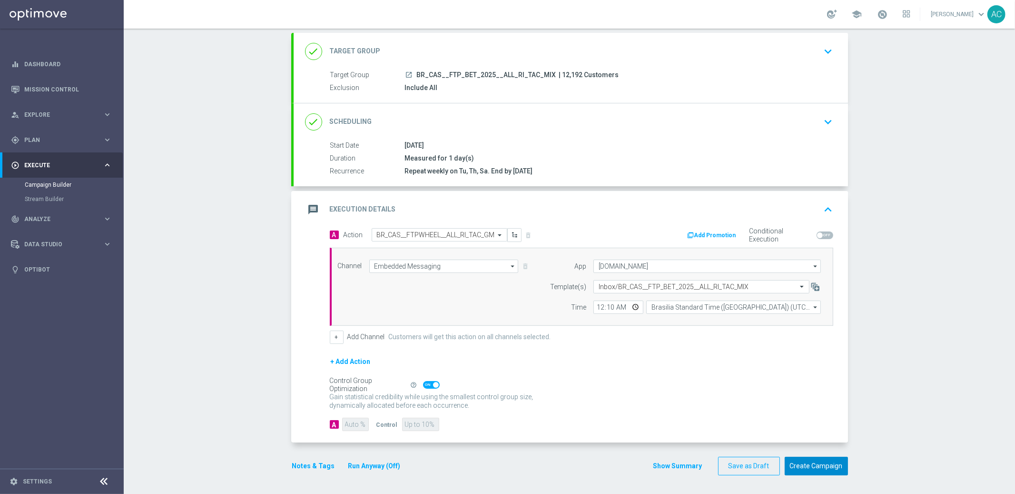
click at [824, 468] on button "Create Campaign" at bounding box center [816, 466] width 63 height 19
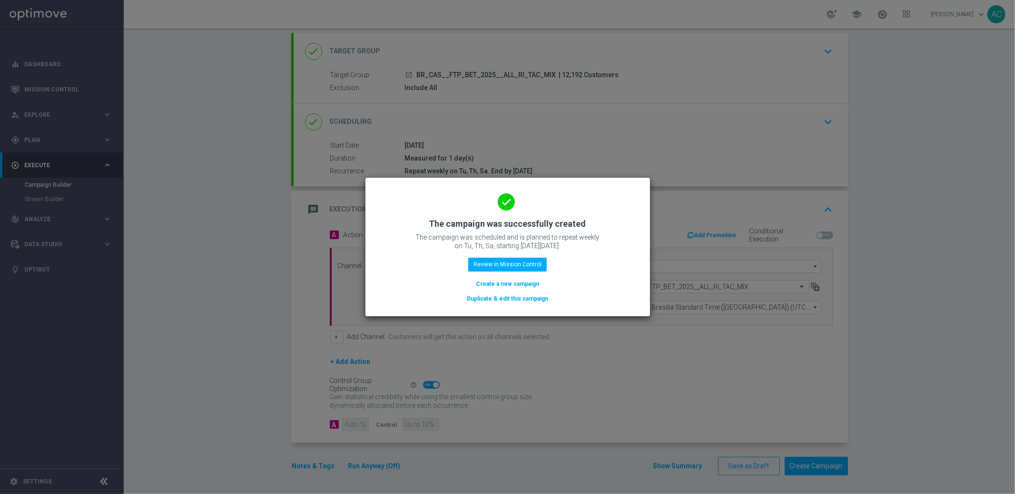
click at [513, 286] on button "Create a new campaign" at bounding box center [507, 283] width 65 height 10
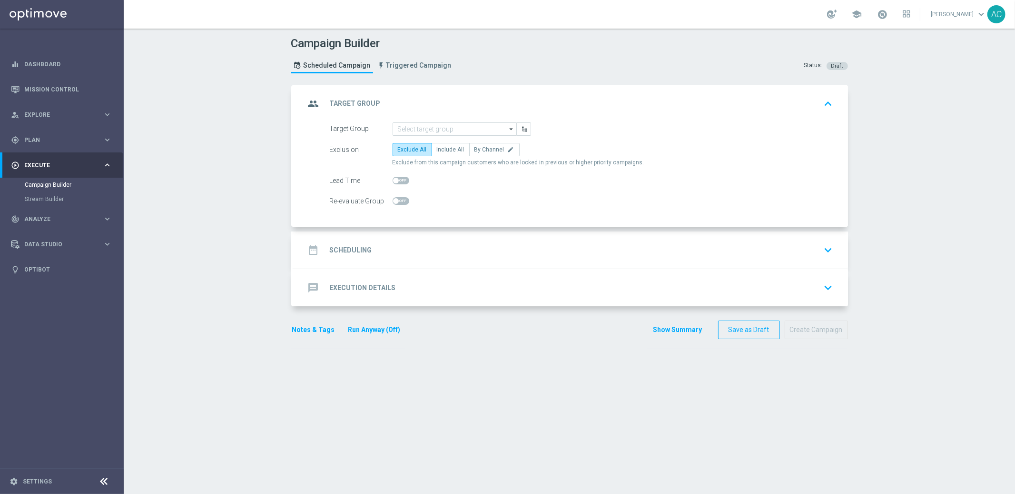
scroll to position [0, 0]
click at [434, 127] on input at bounding box center [455, 128] width 124 height 13
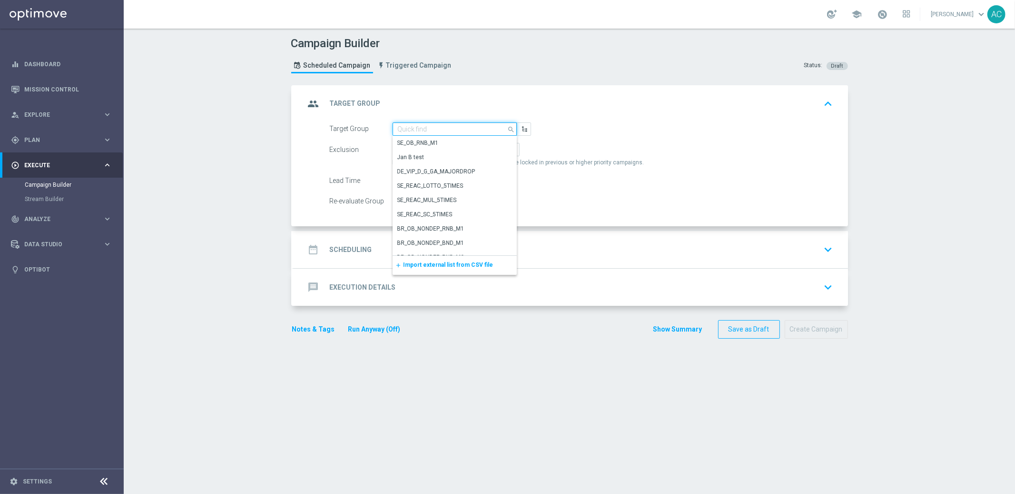
paste input "BR_CAS__FTP_BET_2025__ALL_SMS_TAC_MIX"
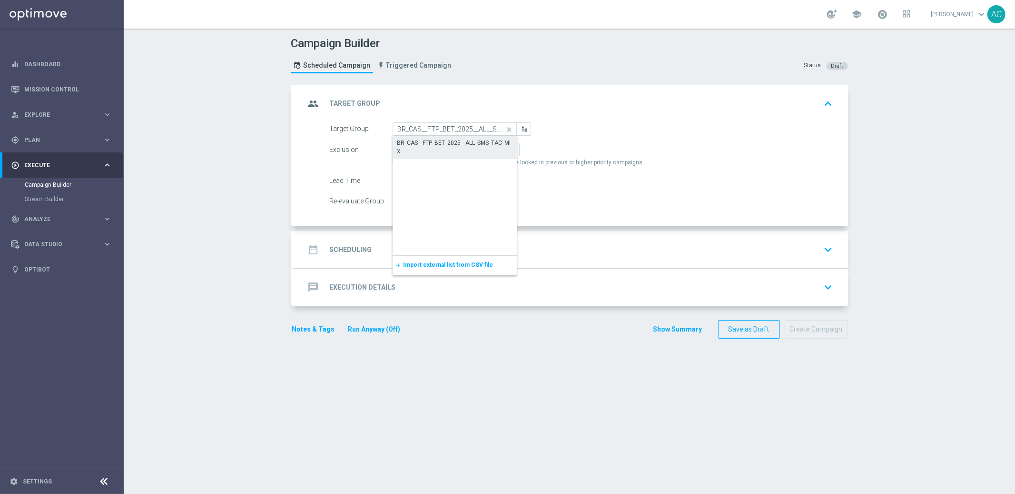
click at [442, 141] on div "BR_CAS__FTP_BET_2025__ALL_SMS_TAC_MIX" at bounding box center [454, 147] width 115 height 17
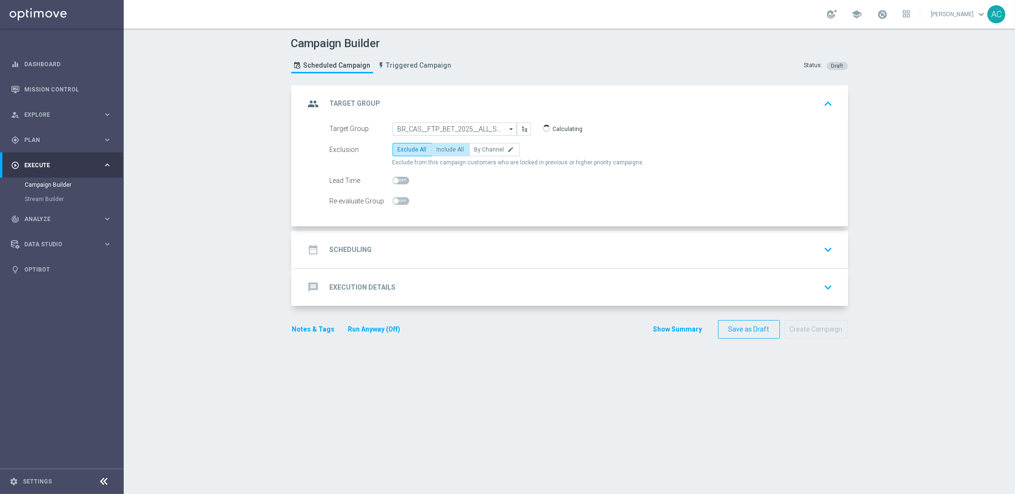
type input "BR_CAS__FTP_BET_2025__ALL_SMS_TAC_MIX"
click at [450, 143] on label "Include All" at bounding box center [451, 149] width 38 height 13
click at [443, 148] on input "Include All" at bounding box center [440, 151] width 6 height 6
radio input "true"
click at [368, 251] on div "date_range Scheduling keyboard_arrow_down" at bounding box center [571, 249] width 532 height 18
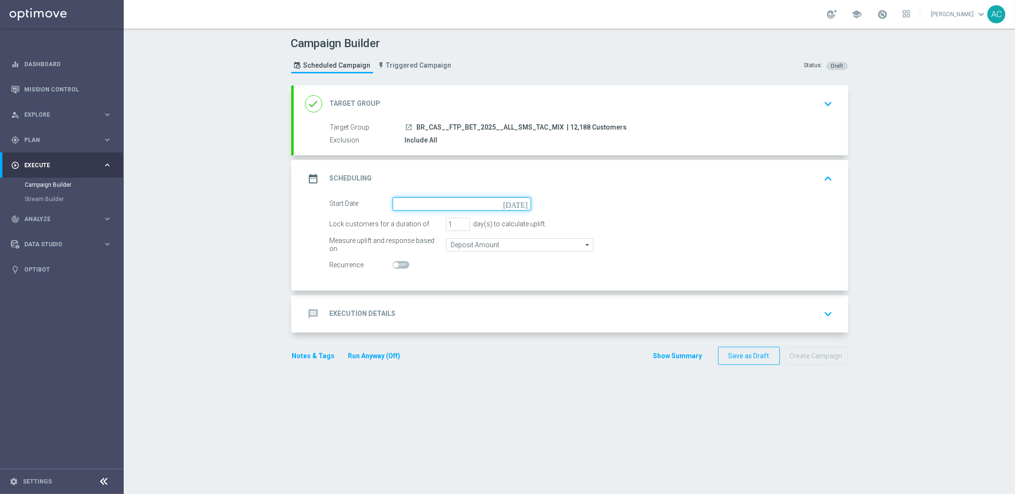
click at [475, 204] on input at bounding box center [462, 203] width 139 height 13
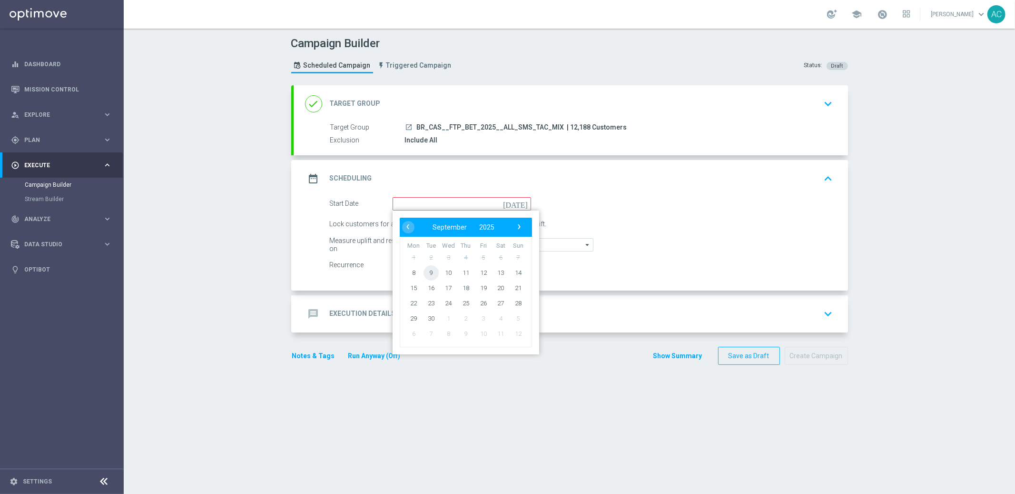
click at [427, 268] on span "9" at bounding box center [430, 272] width 15 height 15
type input "[DATE]"
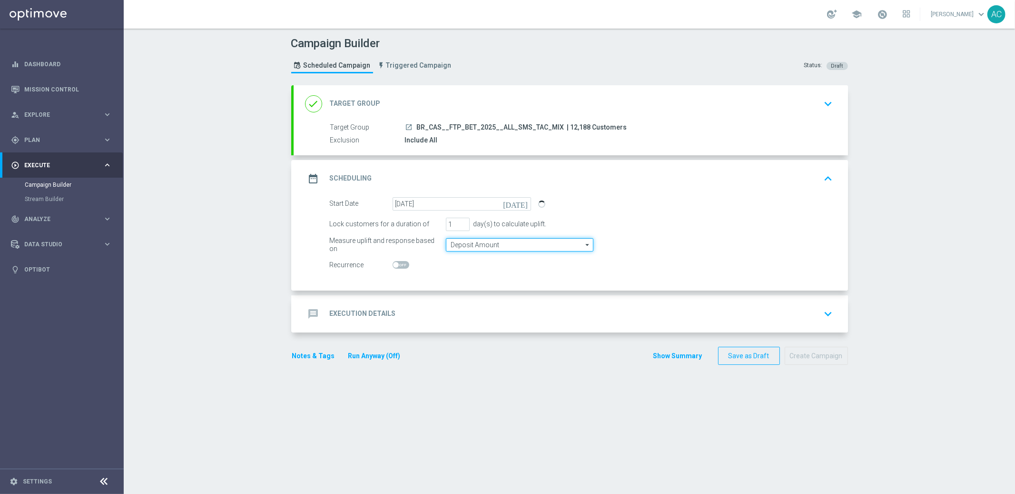
click at [482, 247] on input "Deposit Amount" at bounding box center [520, 244] width 148 height 13
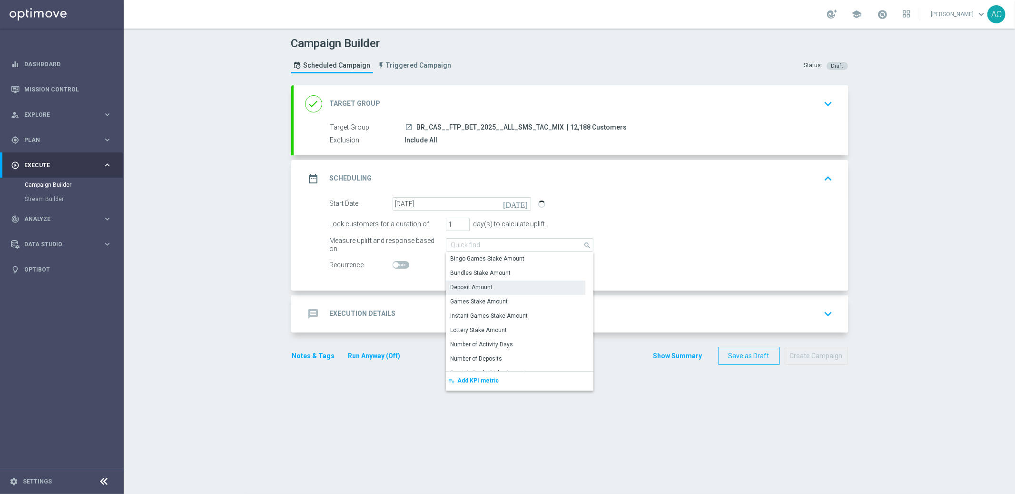
click at [393, 268] on div at bounding box center [462, 264] width 139 height 13
type input "Deposit Amount"
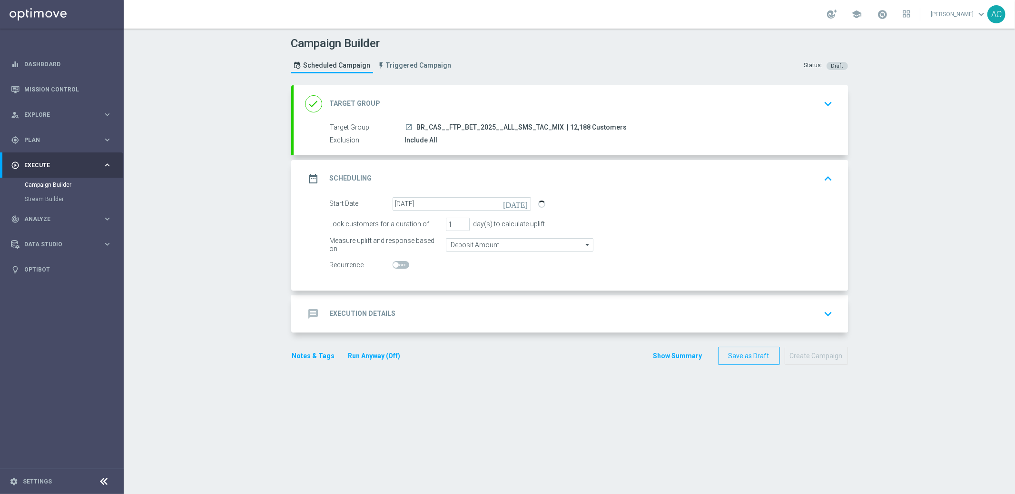
click at [396, 266] on span at bounding box center [401, 265] width 17 height 8
click at [396, 266] on input "checkbox" at bounding box center [401, 265] width 17 height 8
checkbox input "true"
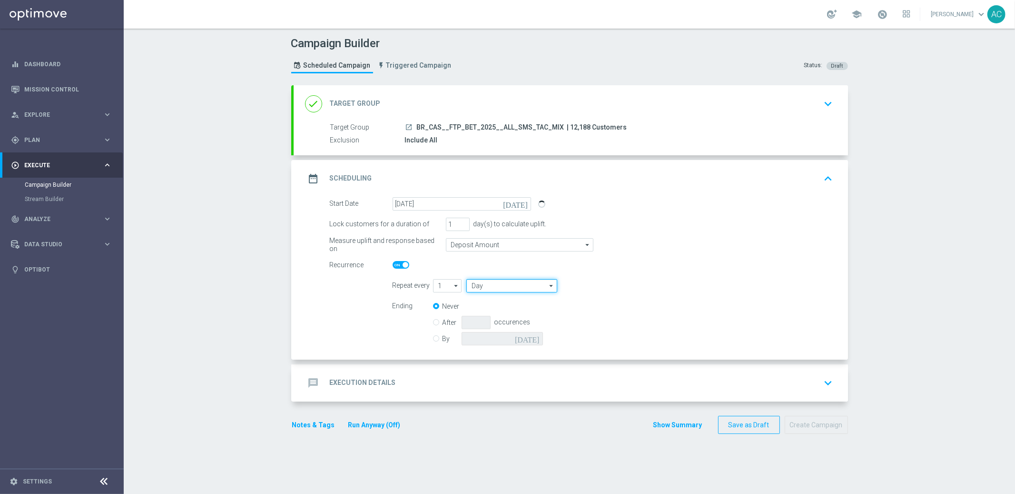
click at [512, 287] on input "Day" at bounding box center [512, 285] width 90 height 13
click at [512, 315] on div "Week" at bounding box center [509, 314] width 84 height 14
type input "Week"
click at [615, 286] on input "checkbox" at bounding box center [622, 285] width 14 height 13
checkbox input "true"
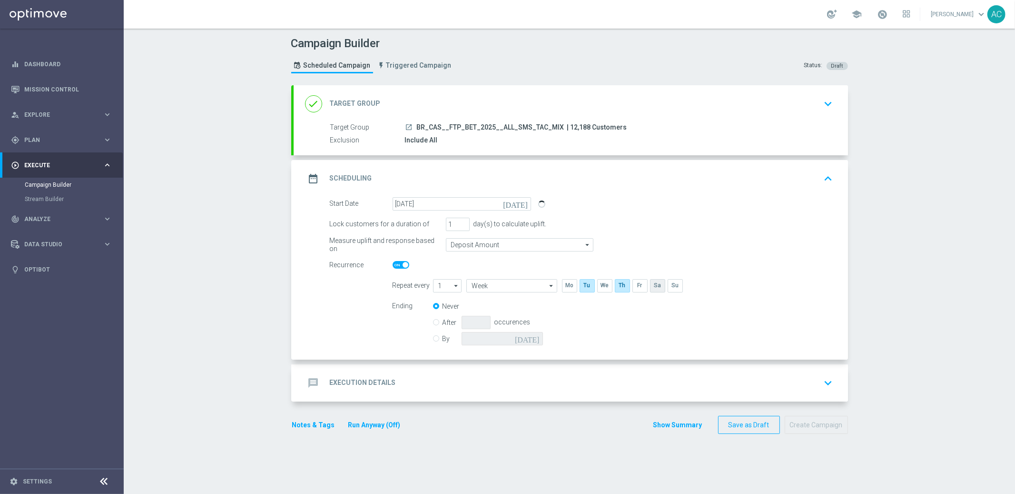
click at [655, 283] on input "checkbox" at bounding box center [657, 285] width 14 height 13
checkbox input "true"
click at [433, 337] on input "By" at bounding box center [436, 337] width 6 height 6
radio input "true"
radio input "false"
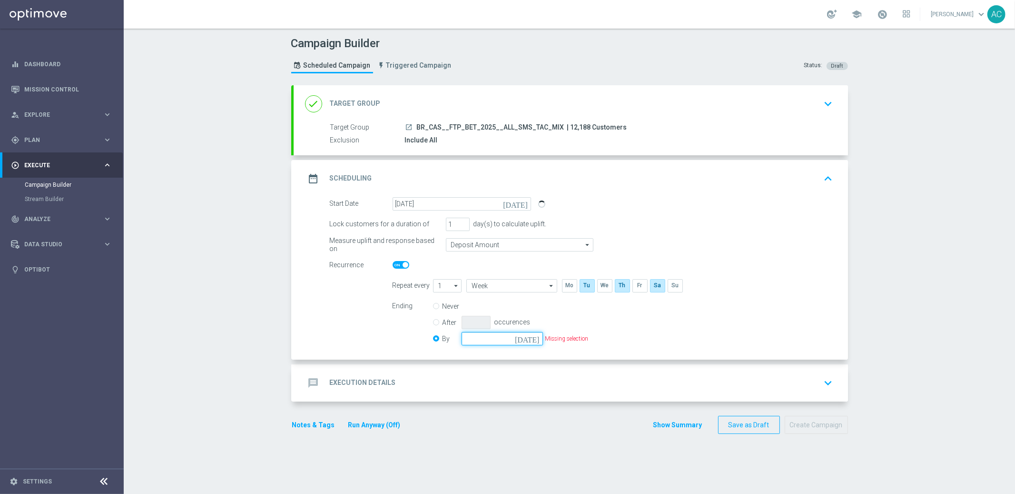
click at [485, 337] on input at bounding box center [502, 338] width 81 height 13
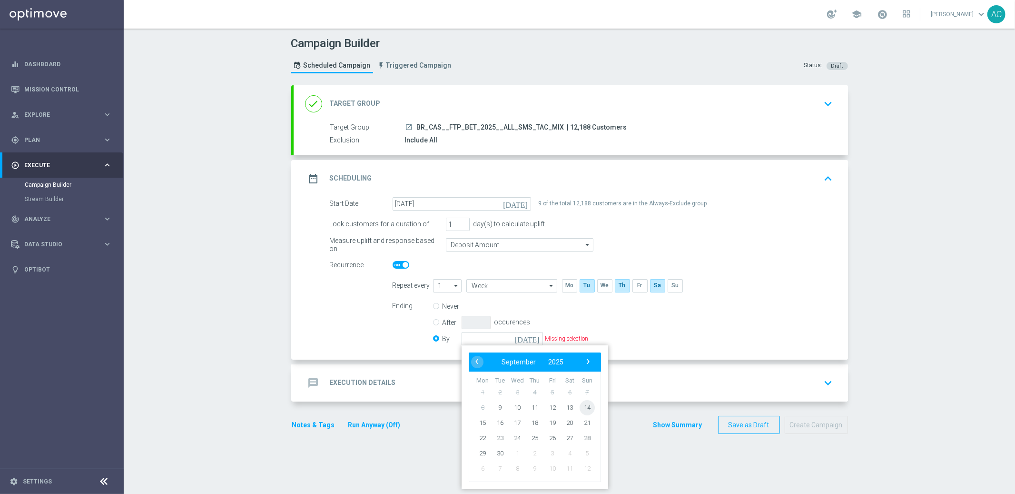
click at [583, 403] on span "14" at bounding box center [586, 406] width 15 height 15
type input "[DATE]"
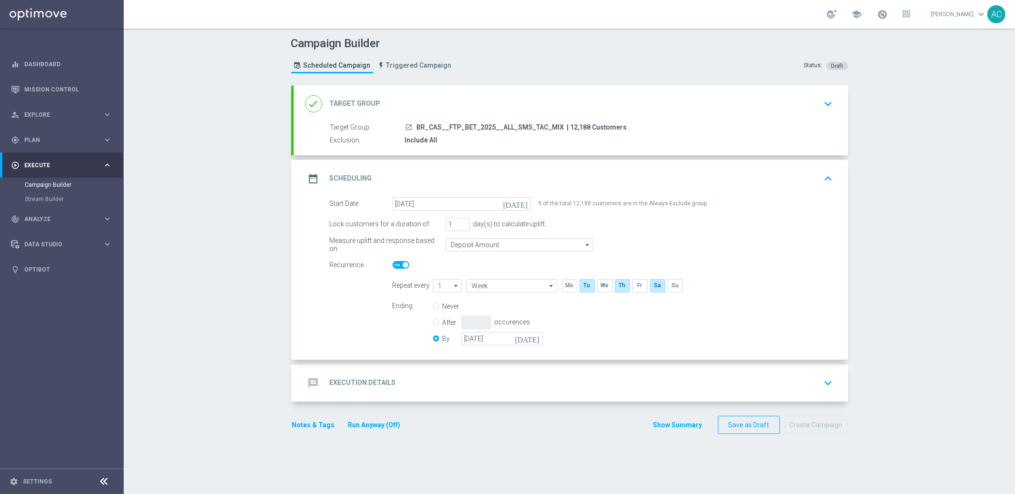
click at [360, 382] on h2 "Execution Details" at bounding box center [363, 382] width 66 height 9
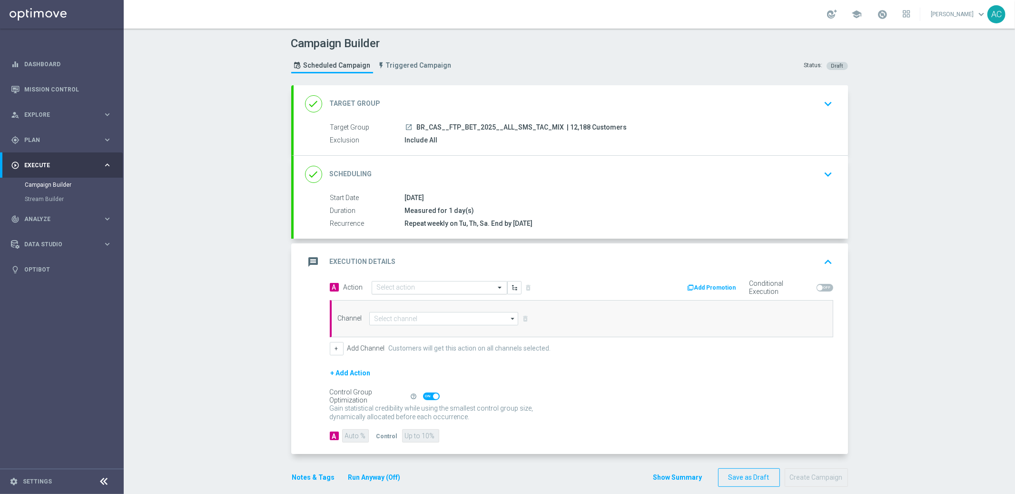
click at [422, 285] on input "text" at bounding box center [430, 288] width 106 height 8
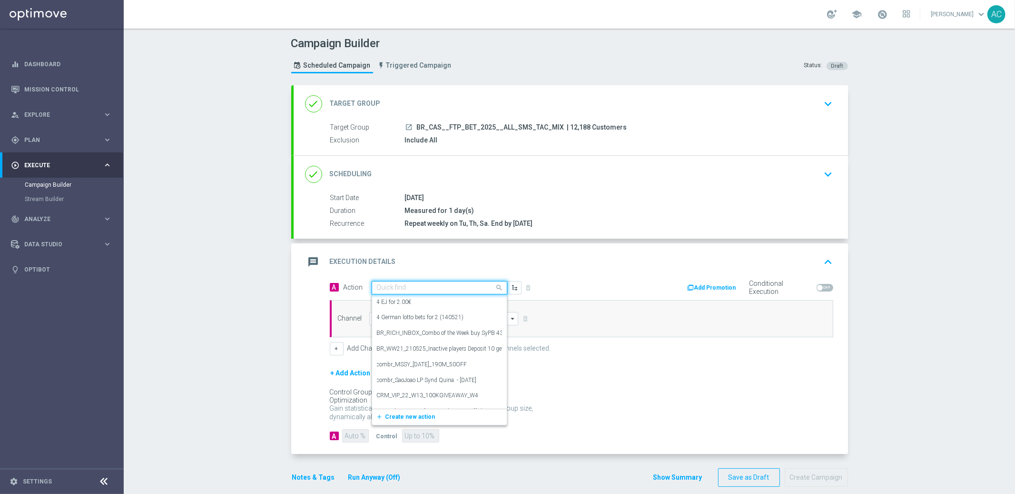
paste input "BR_CAS__FTPWHEEL__ALL_SMS_TAC_GM"
type input "BR_CAS__FTPWHEEL__ALL_SMS_TAC_GM"
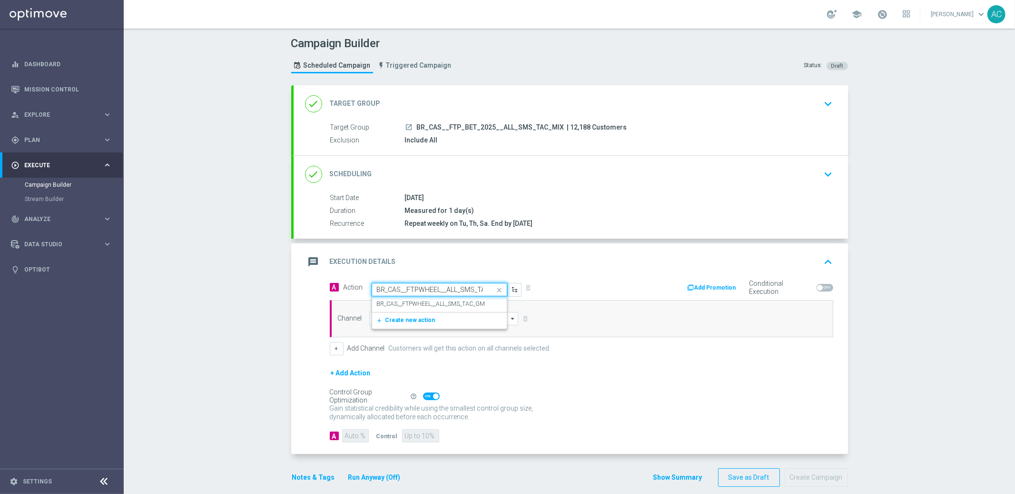
scroll to position [0, 18]
click at [423, 306] on label "BR_CAS__FTPWHEEL__ALL_SMS_TAC_GM" at bounding box center [431, 304] width 109 height 8
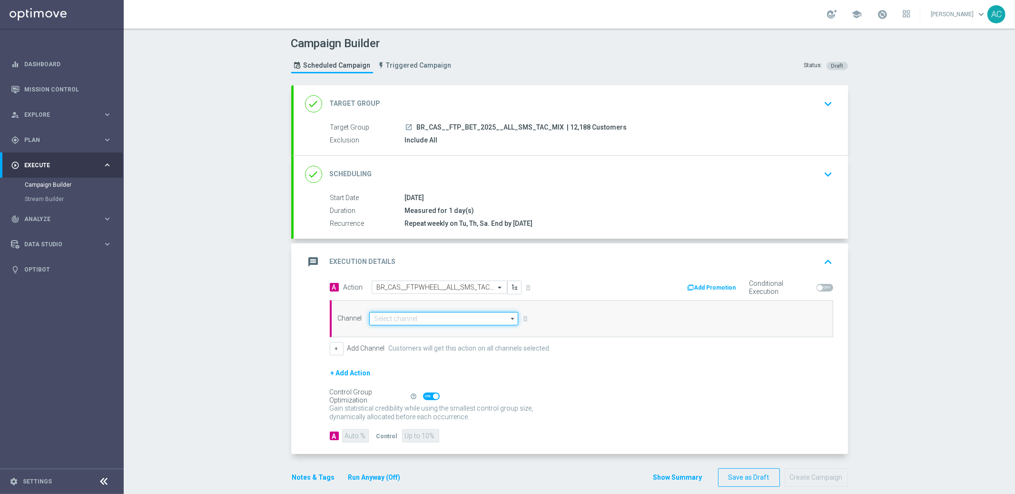
click at [400, 318] on input at bounding box center [443, 318] width 149 height 13
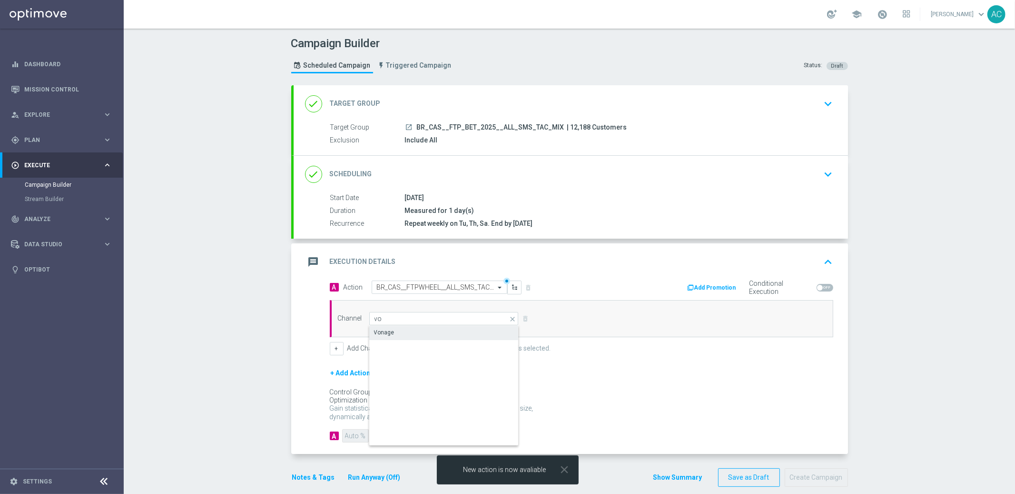
click at [379, 334] on div "Vonage" at bounding box center [384, 332] width 20 height 9
type input "Vonage"
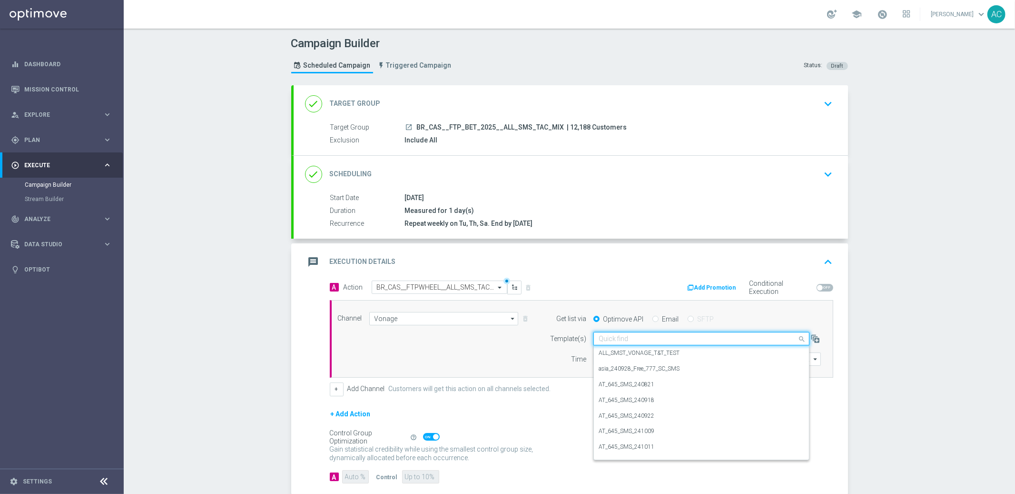
click at [609, 335] on input "text" at bounding box center [692, 339] width 187 height 8
paste input "BR_CAS__FTPWHEEL__ALL_SMS_TAC_GM"
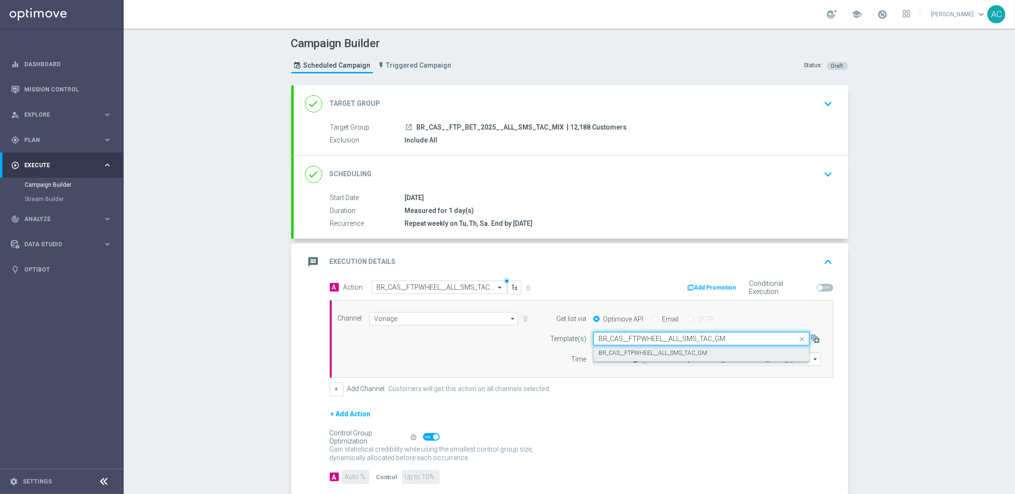
click at [625, 353] on label "BR_CAS__FTPWHEEL__ALL_SMS_TAC_GM" at bounding box center [653, 353] width 109 height 8
type input "BR_CAS__FTPWHEEL__ALL_SMS_TAC_GM"
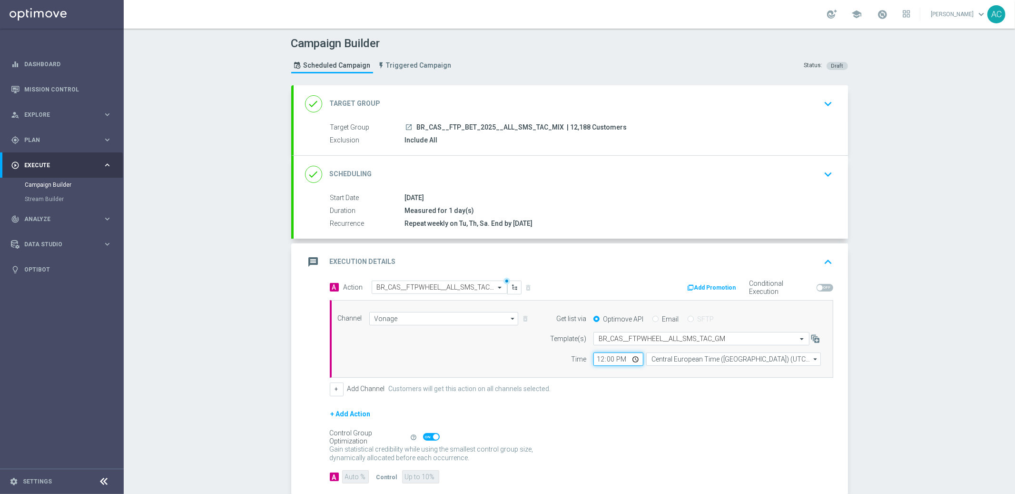
click at [596, 359] on input "12:00" at bounding box center [619, 358] width 50 height 13
type input "14:00"
click at [717, 354] on input "Central European Time ([GEOGRAPHIC_DATA]) (UTC +02:00)" at bounding box center [733, 358] width 175 height 13
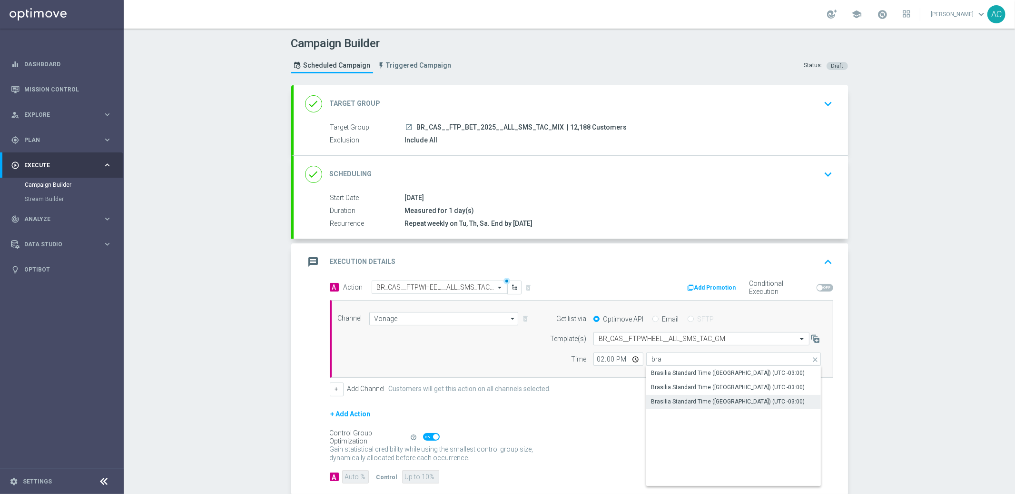
click at [699, 401] on div "Brasilia Standard Time ([GEOGRAPHIC_DATA]) (UTC -03:00)" at bounding box center [728, 401] width 154 height 9
type input "Brasilia Standard Time ([GEOGRAPHIC_DATA]) (UTC -03:00)"
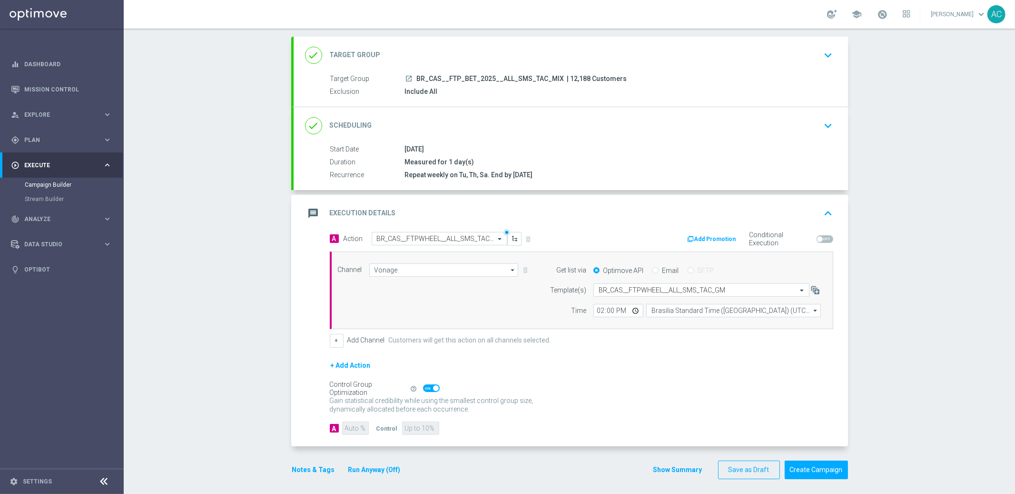
scroll to position [52, 0]
click at [821, 465] on button "Create Campaign" at bounding box center [816, 466] width 63 height 19
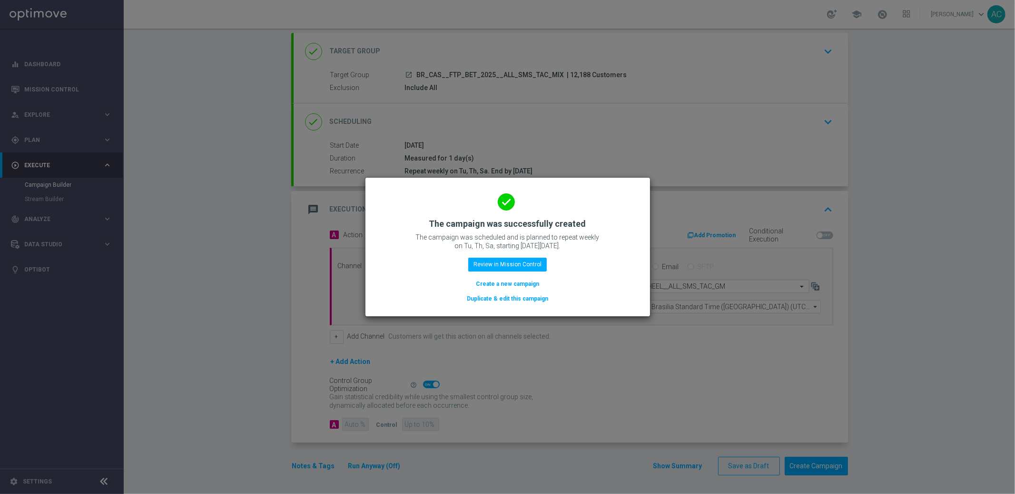
click at [503, 283] on button "Create a new campaign" at bounding box center [507, 283] width 65 height 10
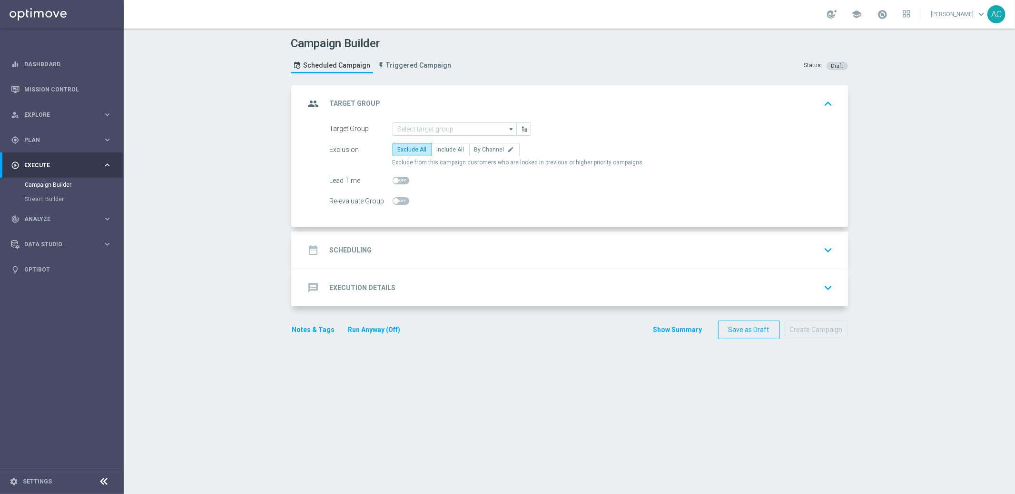
scroll to position [0, 0]
